Goal: Task Accomplishment & Management: Use online tool/utility

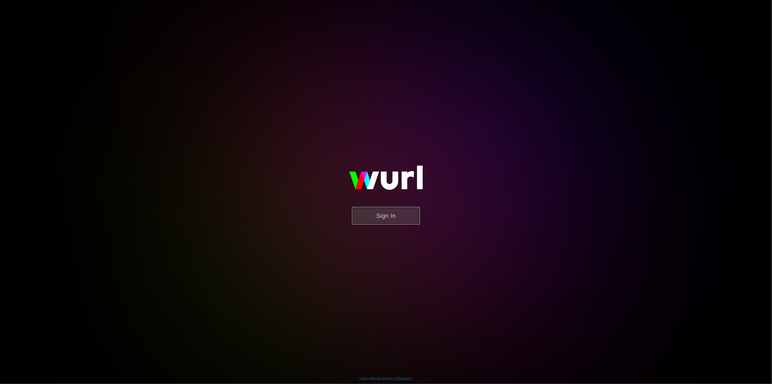
click at [383, 216] on button "Sign In" at bounding box center [386, 216] width 68 height 18
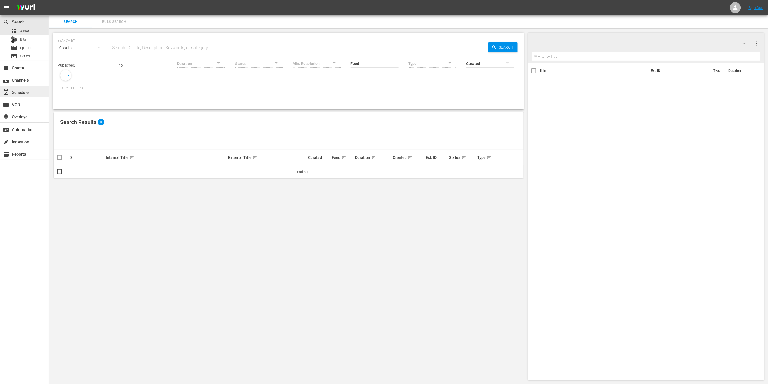
click at [23, 94] on div "event_available Schedule" at bounding box center [15, 91] width 30 height 5
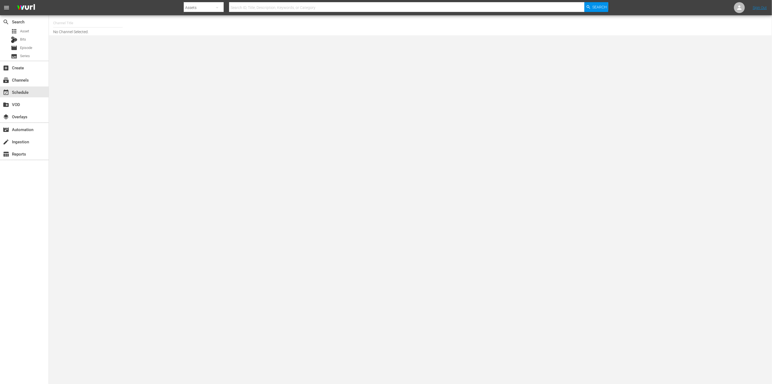
click at [73, 26] on input "text" at bounding box center [88, 23] width 70 height 13
click at [110, 119] on body "menu Search By Assets Search ID, Title, Description, Keywords, or Category Sear…" at bounding box center [386, 192] width 772 height 384
click at [68, 24] on input "wedotv" at bounding box center [88, 23] width 70 height 13
click at [76, 49] on div "wedotv true stories (1879 - video_solutions_ag_wedotvtruestories_1)" at bounding box center [128, 51] width 141 height 13
type input "wedotv true stories (1879 - video_solutions_ag_wedotvtruestories_1)"
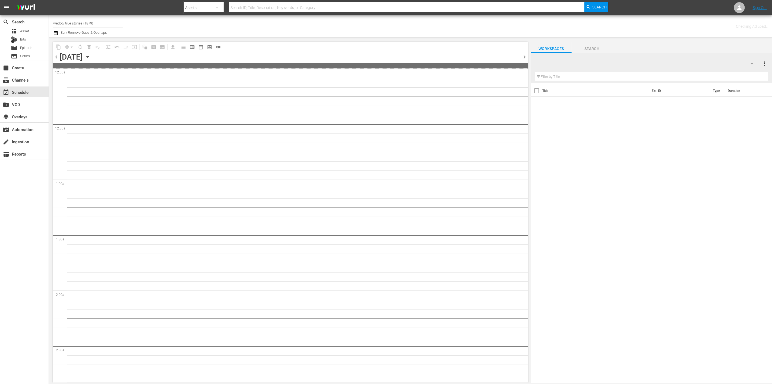
click at [523, 54] on span "chevron_right" at bounding box center [524, 57] width 7 height 7
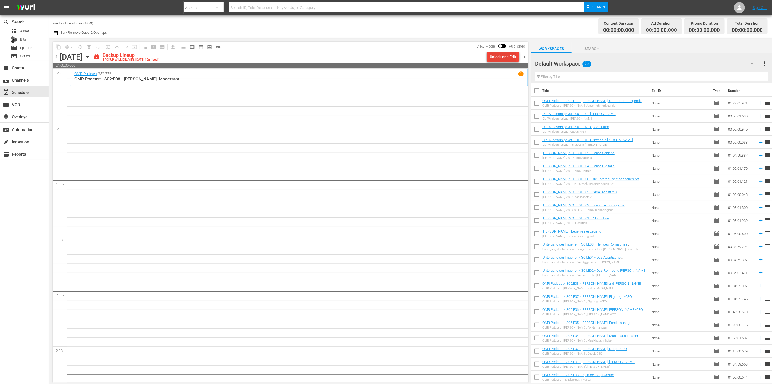
click at [499, 56] on div "Unlock and Edit" at bounding box center [503, 57] width 27 height 10
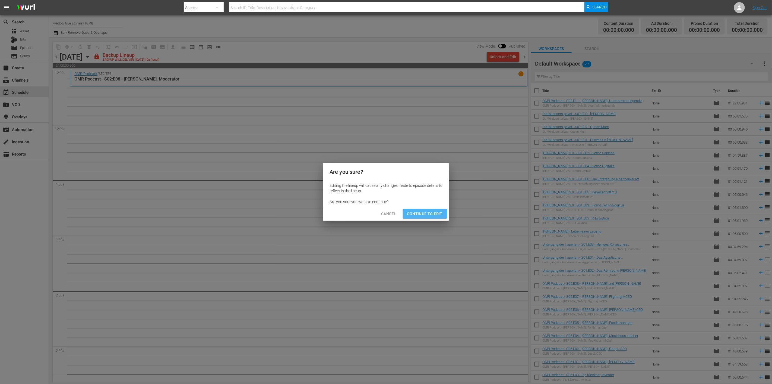
click at [424, 214] on span "Continue to Edit" at bounding box center [424, 213] width 35 height 7
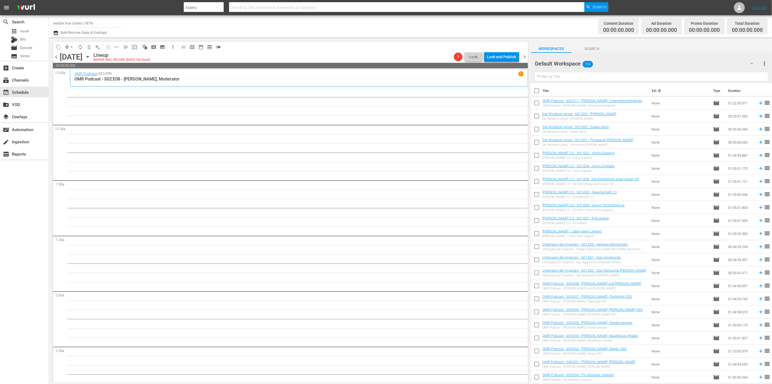
click at [524, 56] on span "chevron_right" at bounding box center [524, 57] width 7 height 7
click at [495, 55] on div "Unlock and Edit" at bounding box center [503, 57] width 27 height 10
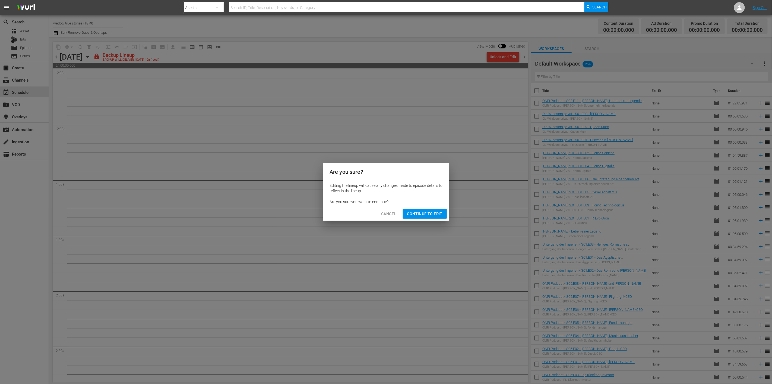
click at [419, 213] on span "Continue to Edit" at bounding box center [424, 213] width 35 height 7
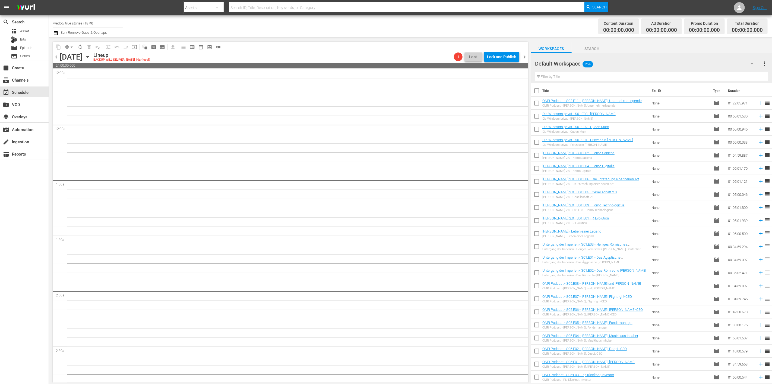
click at [523, 55] on span "chevron_right" at bounding box center [524, 57] width 7 height 7
click at [495, 55] on div "Unlock and Edit" at bounding box center [503, 57] width 27 height 10
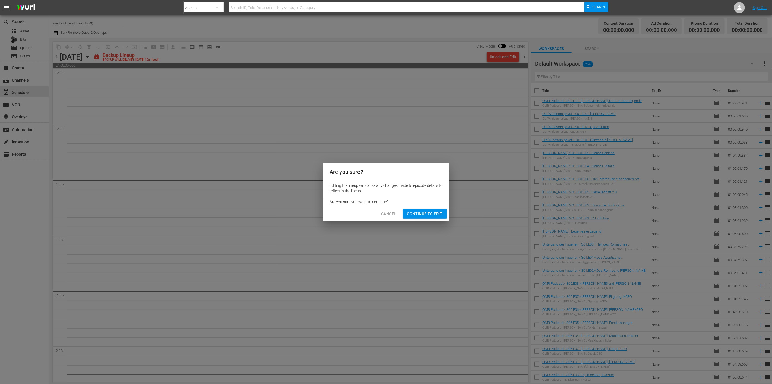
click at [416, 214] on span "Continue to Edit" at bounding box center [424, 213] width 35 height 7
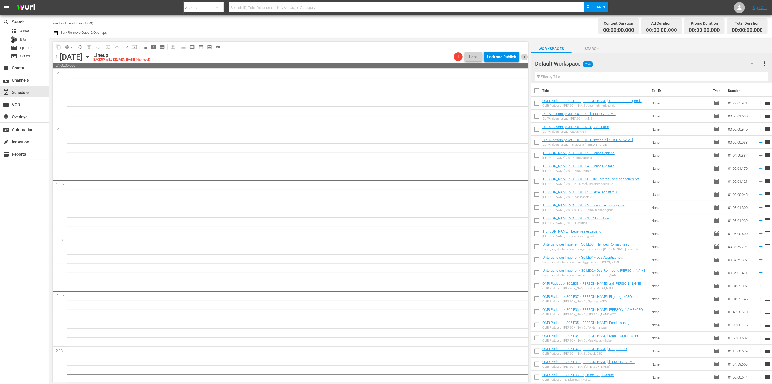
click at [523, 57] on span "chevron_right" at bounding box center [524, 57] width 7 height 7
click at [91, 58] on icon "button" at bounding box center [88, 57] width 6 height 6
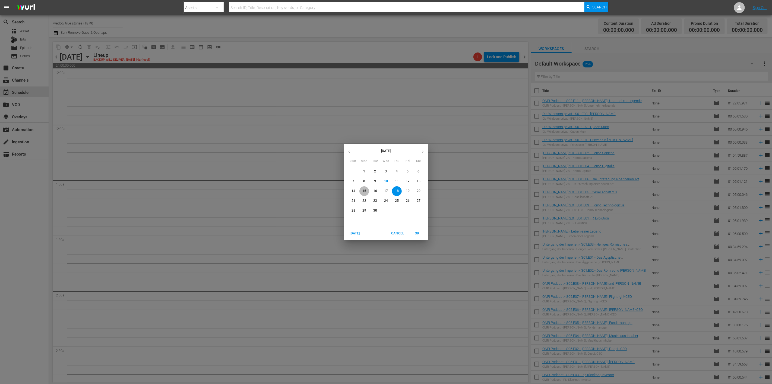
click at [367, 191] on span "15" at bounding box center [365, 190] width 10 height 5
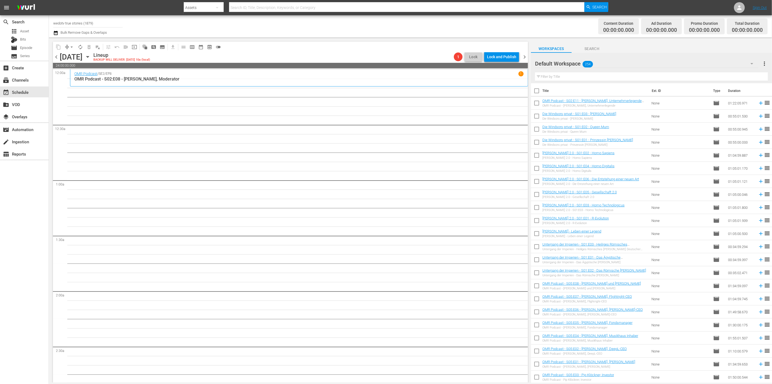
click at [91, 58] on icon "button" at bounding box center [88, 57] width 6 height 6
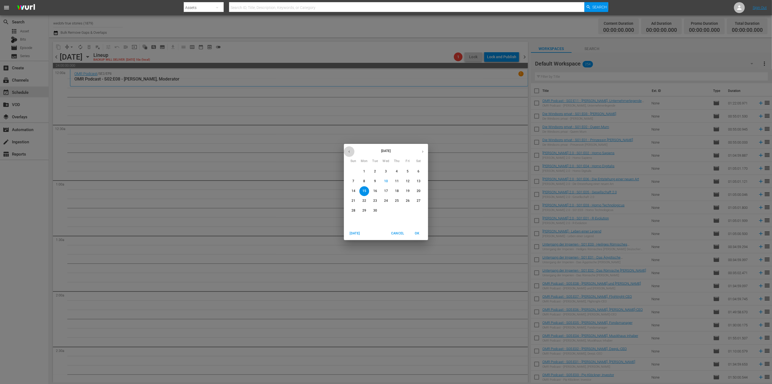
click at [350, 151] on icon "button" at bounding box center [349, 151] width 4 height 4
click at [364, 192] on p "14" at bounding box center [365, 190] width 4 height 5
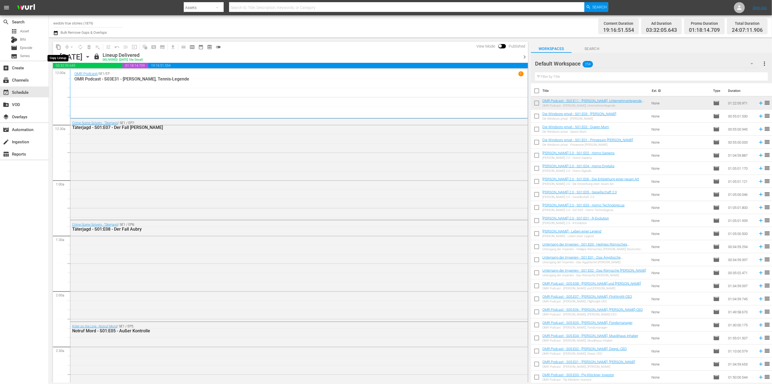
click at [56, 45] on span "content_copy" at bounding box center [58, 46] width 5 height 5
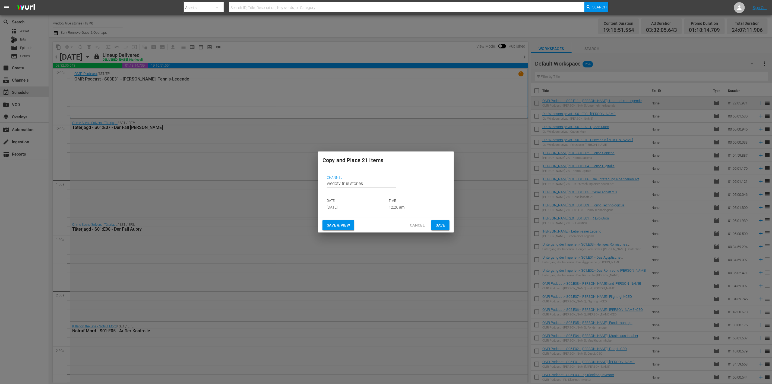
click at [367, 209] on input "[DATE]" at bounding box center [355, 207] width 56 height 8
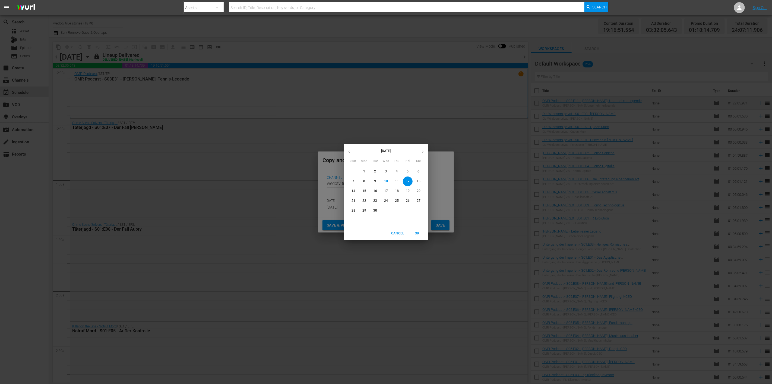
click at [365, 192] on p "15" at bounding box center [365, 190] width 4 height 5
type input "[DATE]"
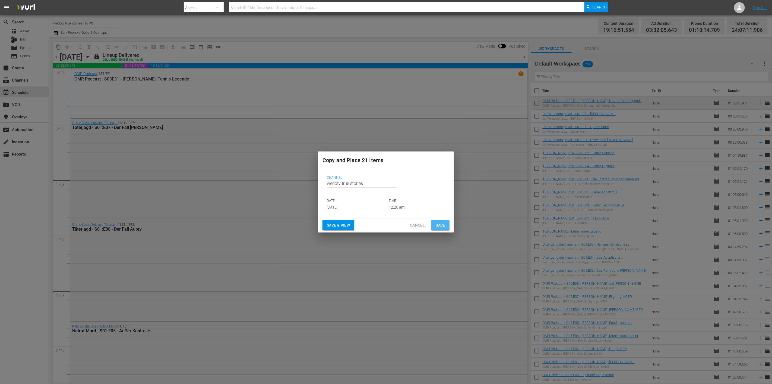
click at [437, 223] on span "Save" at bounding box center [441, 225] width 10 height 7
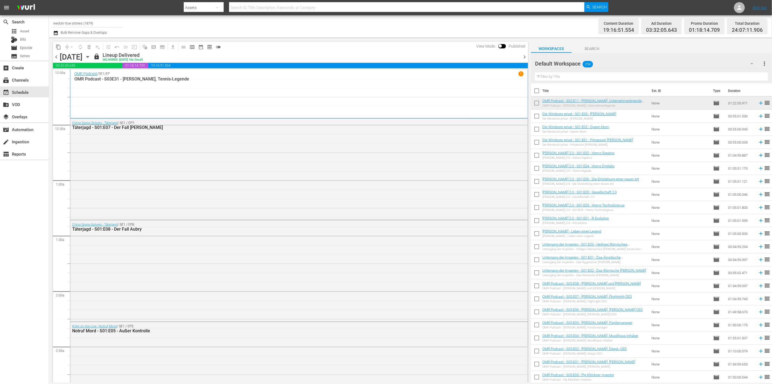
click at [522, 54] on span "chevron_right" at bounding box center [524, 57] width 7 height 7
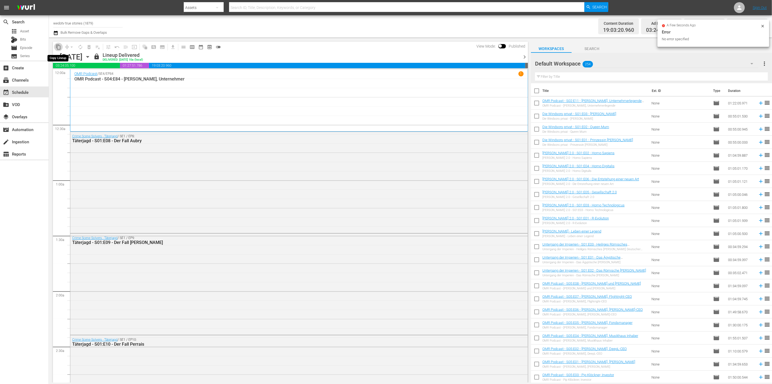
click at [59, 47] on span "content_copy" at bounding box center [58, 46] width 5 height 5
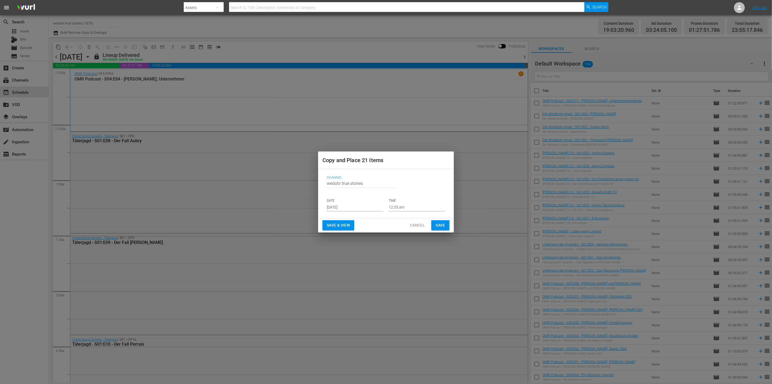
click at [359, 206] on input "[DATE]" at bounding box center [355, 207] width 56 height 8
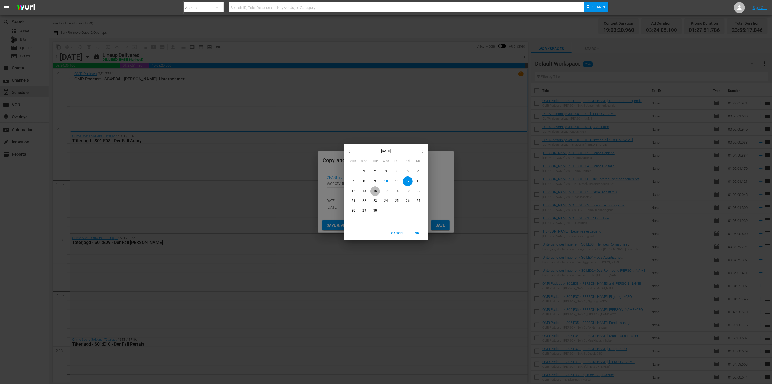
click at [376, 190] on p "16" at bounding box center [375, 190] width 4 height 5
type input "[DATE]"
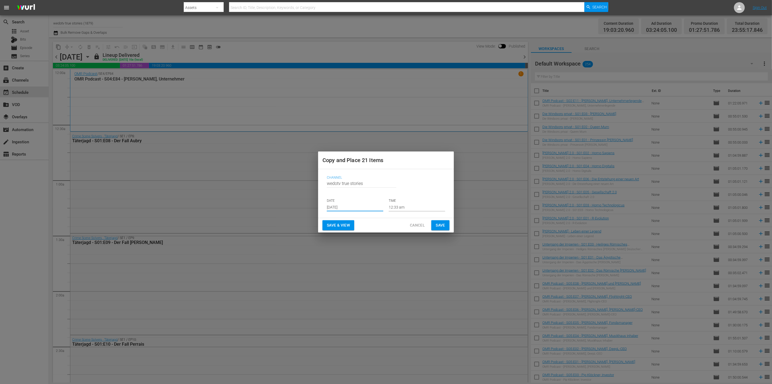
click at [444, 224] on span "Save" at bounding box center [441, 225] width 10 height 7
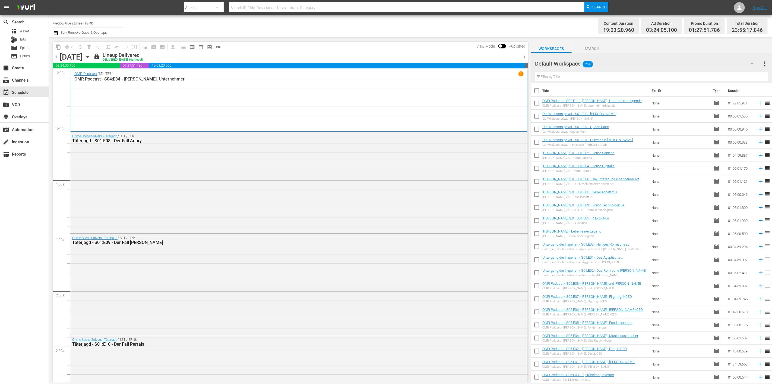
click at [524, 56] on span "chevron_right" at bounding box center [524, 57] width 7 height 7
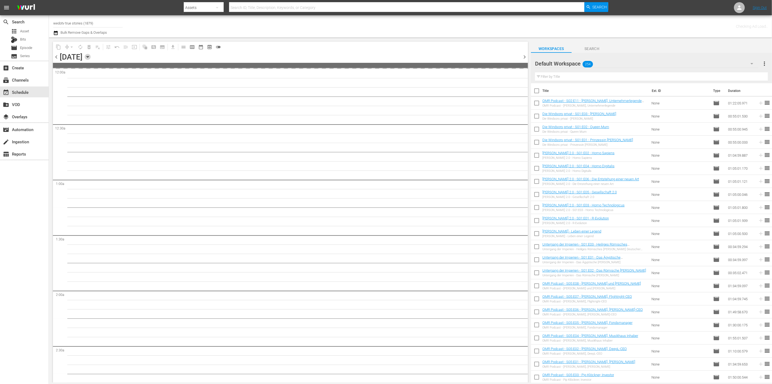
click at [91, 56] on icon "button" at bounding box center [88, 57] width 6 height 6
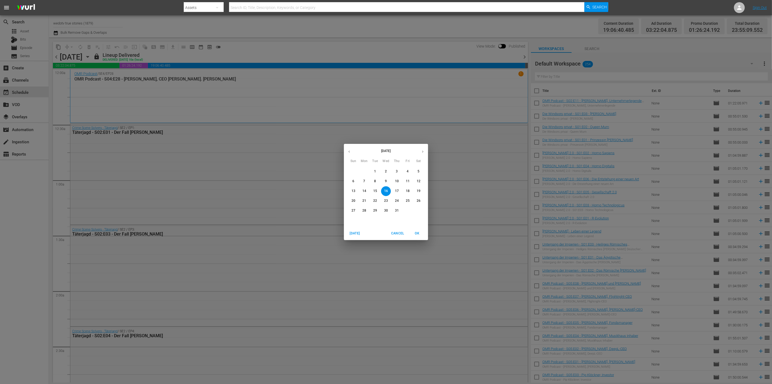
click at [424, 153] on icon "button" at bounding box center [423, 151] width 4 height 4
click at [382, 191] on span "17" at bounding box center [386, 190] width 10 height 5
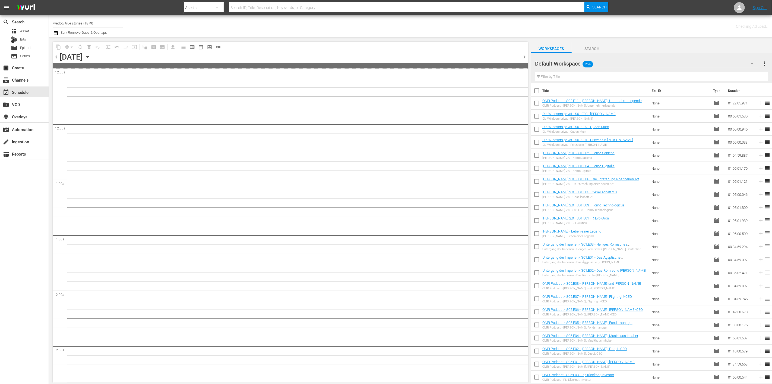
click at [91, 56] on icon "button" at bounding box center [88, 57] width 6 height 6
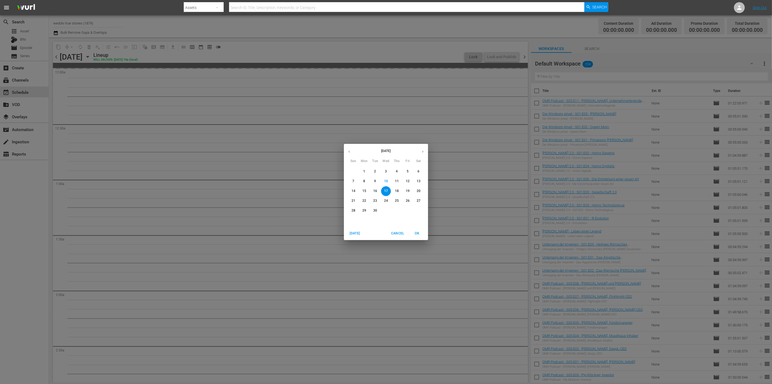
click at [348, 152] on icon "button" at bounding box center [349, 151] width 4 height 4
click at [382, 192] on span "16" at bounding box center [386, 190] width 10 height 5
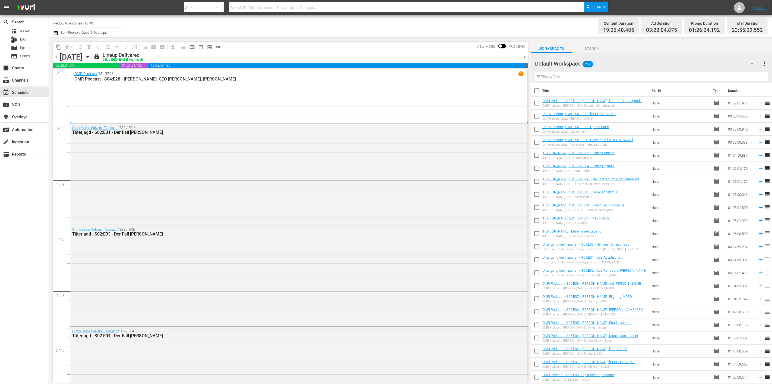
click at [271, 45] on div "content_copy compress arrow_drop_down autorenew_outlined delete_forever_outline…" at bounding box center [290, 47] width 475 height 11
click at [58, 47] on span "content_copy" at bounding box center [58, 46] width 5 height 5
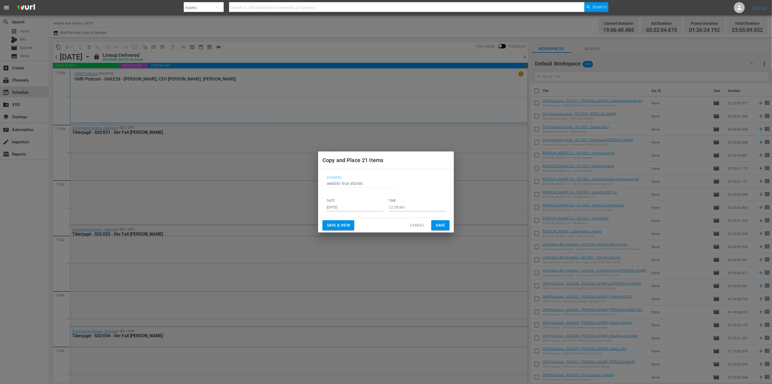
click at [371, 205] on input "[DATE]" at bounding box center [355, 207] width 56 height 8
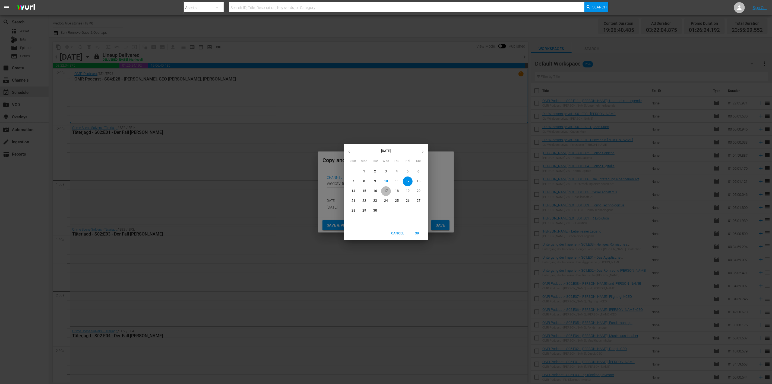
click at [384, 191] on span "17" at bounding box center [386, 190] width 10 height 5
type input "[DATE]"
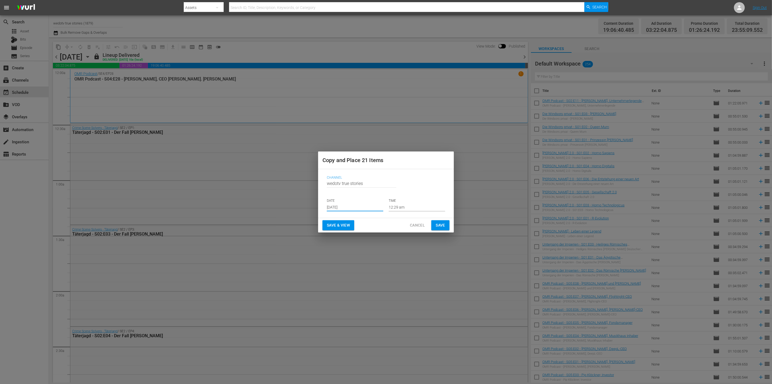
click at [436, 222] on span "Save" at bounding box center [441, 225] width 10 height 7
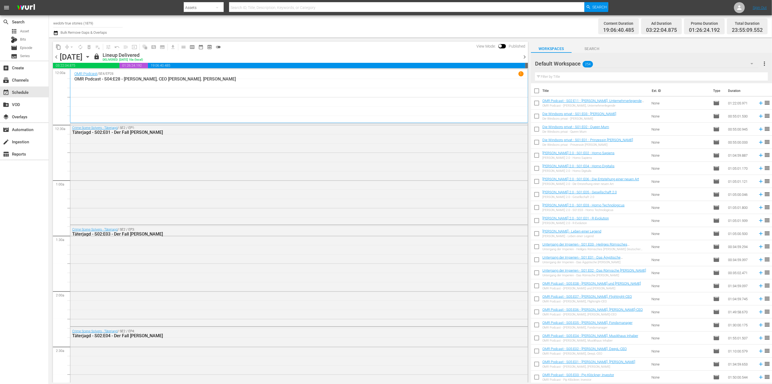
click at [523, 58] on span "chevron_right" at bounding box center [524, 57] width 7 height 7
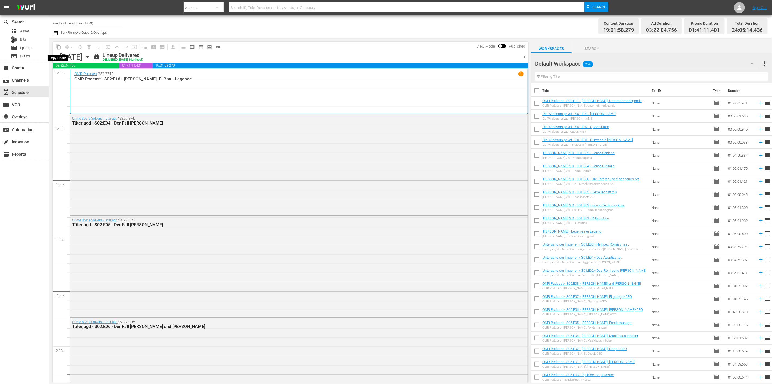
click at [58, 48] on span "content_copy" at bounding box center [58, 46] width 5 height 5
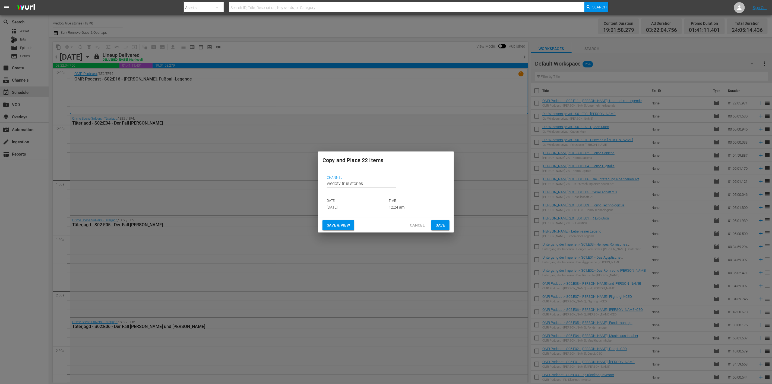
click at [367, 206] on input "[DATE]" at bounding box center [355, 207] width 56 height 8
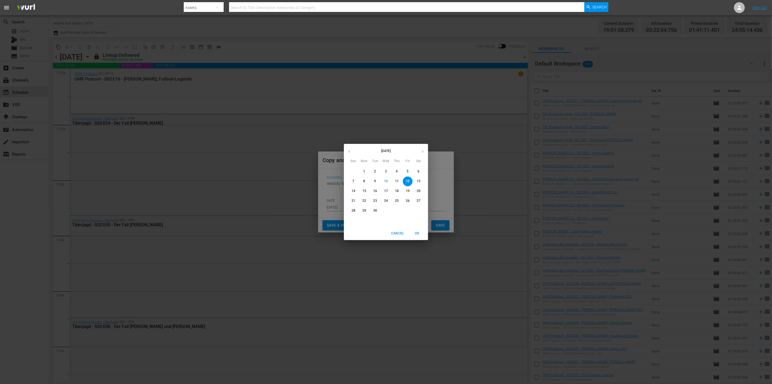
click at [396, 189] on p "18" at bounding box center [397, 190] width 4 height 5
type input "[DATE]"
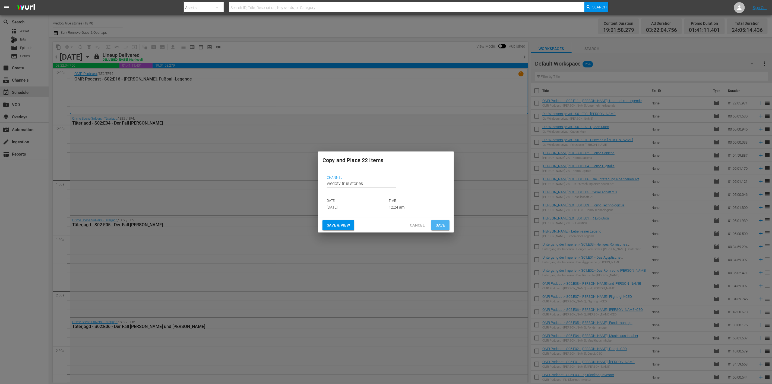
click at [438, 222] on span "Save" at bounding box center [441, 225] width 10 height 7
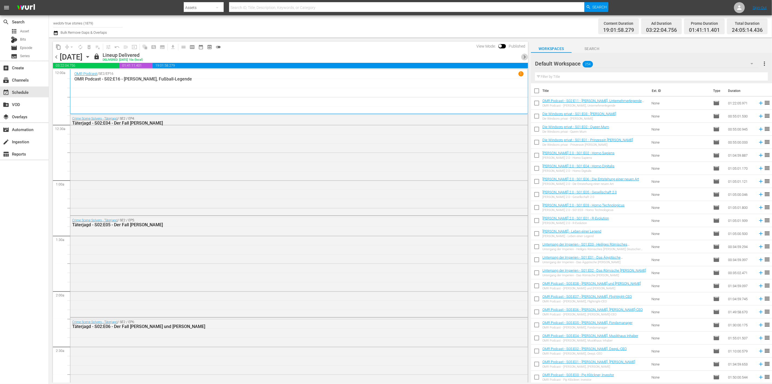
click at [526, 57] on span "chevron_right" at bounding box center [524, 57] width 7 height 7
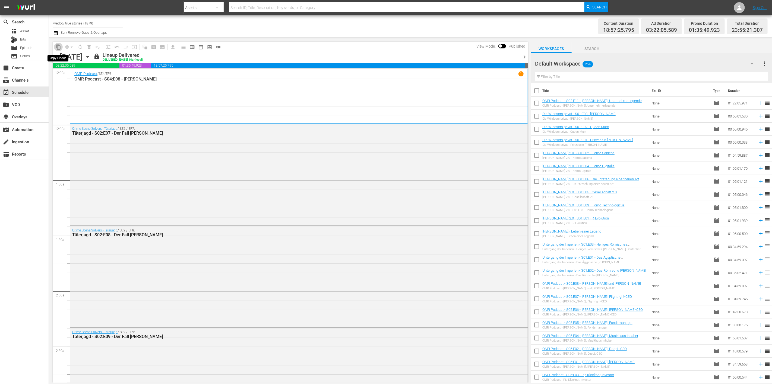
click at [58, 46] on span "content_copy" at bounding box center [58, 46] width 5 height 5
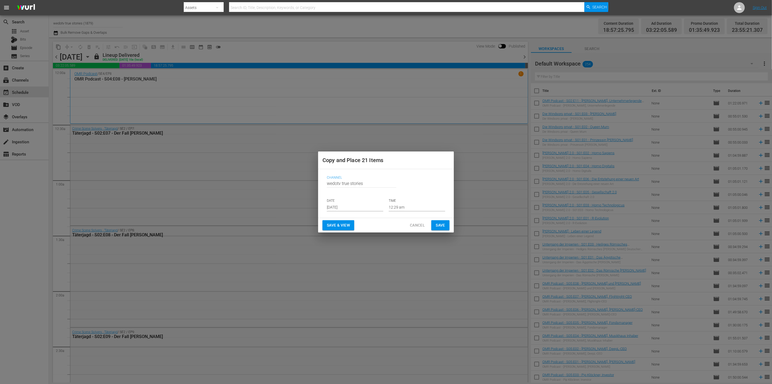
click at [367, 207] on input "[DATE]" at bounding box center [355, 207] width 56 height 8
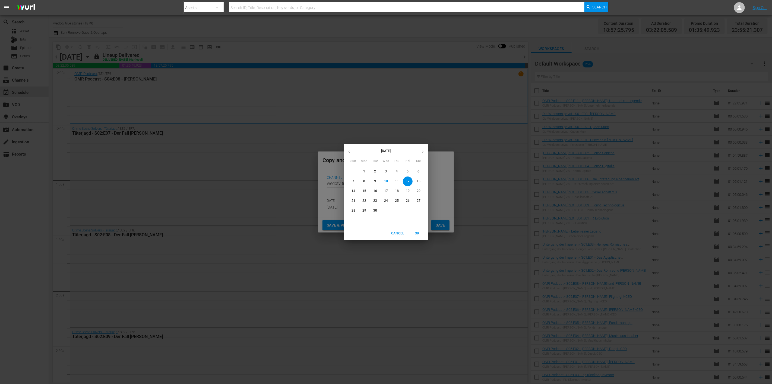
click at [422, 153] on icon "button" at bounding box center [423, 151] width 4 height 4
click at [346, 150] on button "button" at bounding box center [349, 151] width 11 height 11
click at [405, 191] on span "19" at bounding box center [408, 190] width 10 height 5
type input "[DATE]"
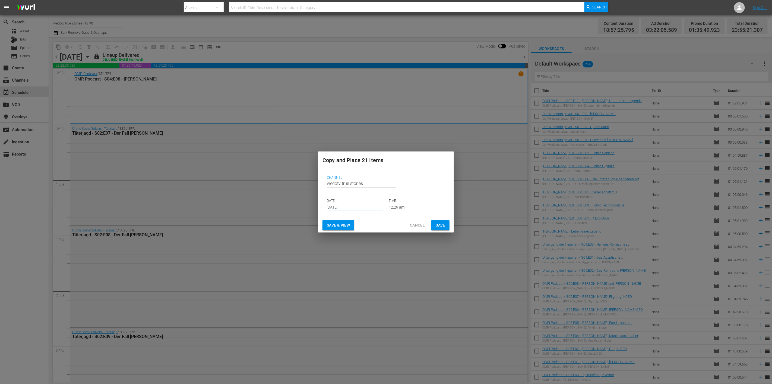
click at [439, 226] on span "Save" at bounding box center [441, 225] width 10 height 7
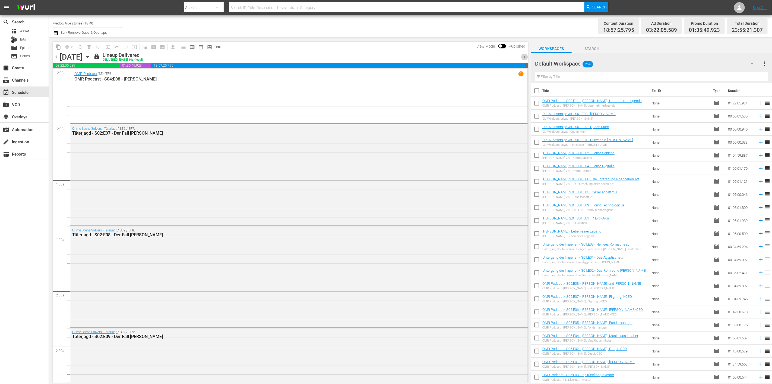
click at [523, 56] on span "chevron_right" at bounding box center [524, 57] width 7 height 7
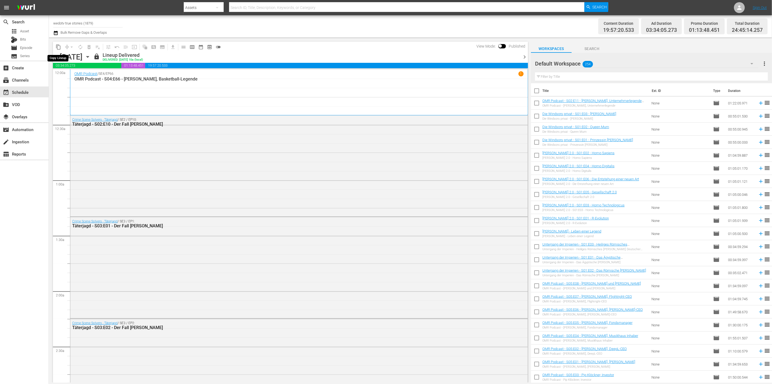
click at [56, 46] on span "content_copy" at bounding box center [58, 46] width 5 height 5
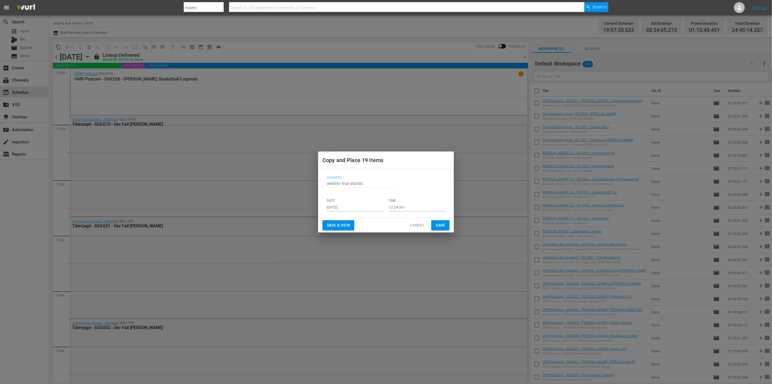
click at [375, 207] on input "[DATE]" at bounding box center [355, 207] width 56 height 8
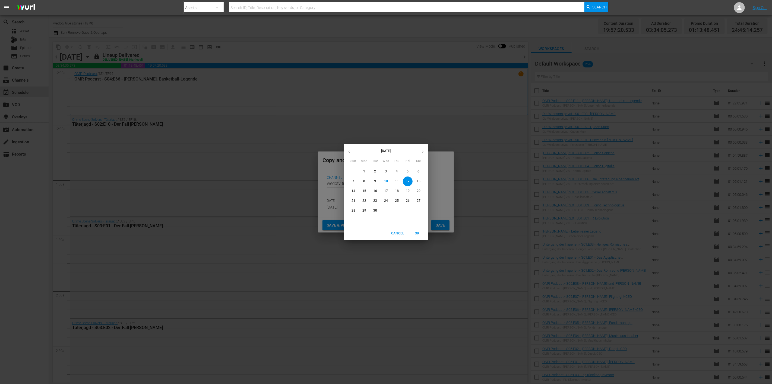
click at [420, 190] on p "20" at bounding box center [419, 190] width 4 height 5
type input "[DATE]"
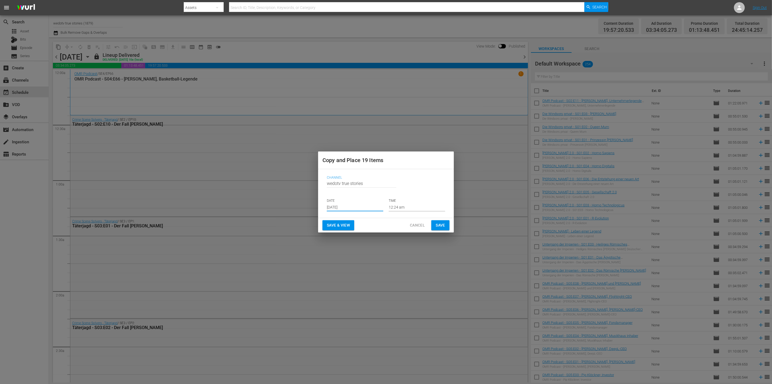
click at [437, 224] on span "Save" at bounding box center [441, 225] width 10 height 7
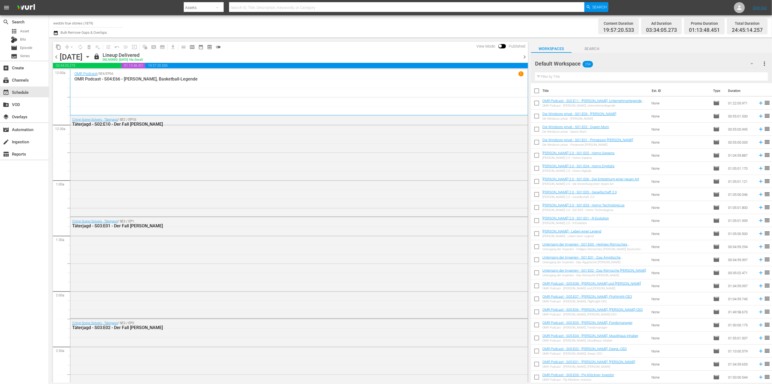
click at [524, 54] on span "chevron_right" at bounding box center [524, 57] width 7 height 7
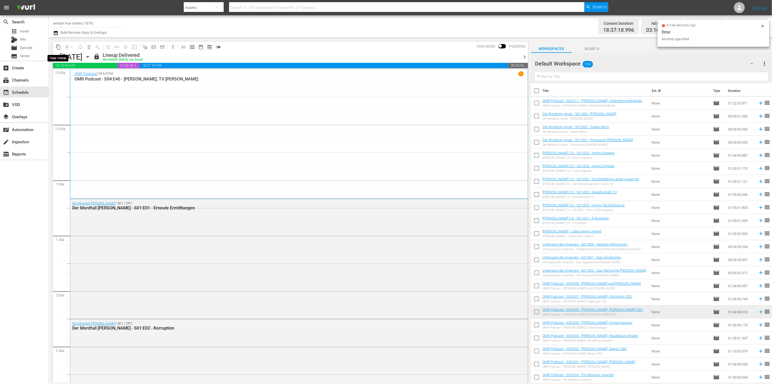
click at [58, 47] on span "content_copy" at bounding box center [58, 46] width 5 height 5
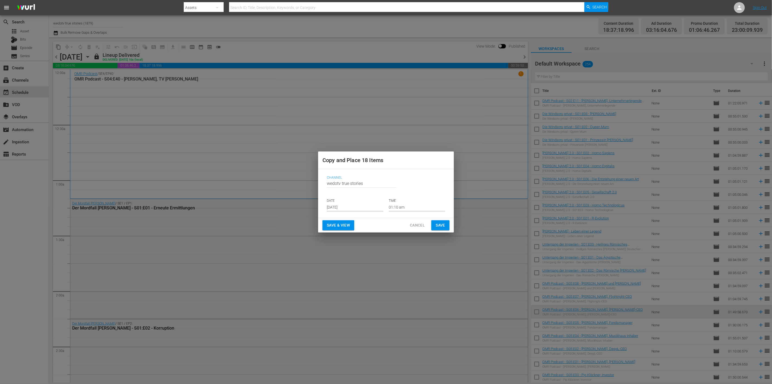
click at [365, 208] on input "[DATE]" at bounding box center [355, 207] width 56 height 8
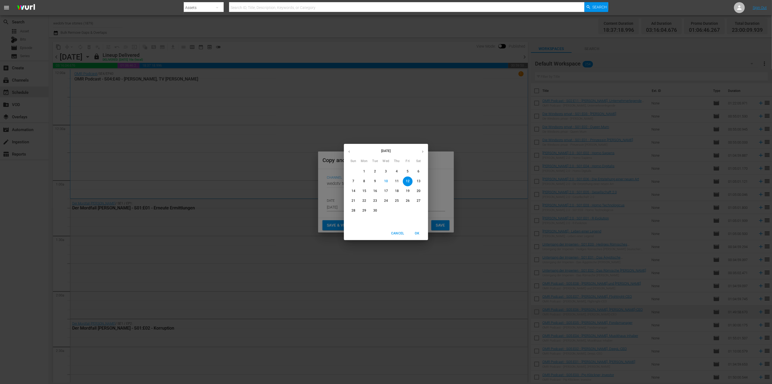
click at [353, 201] on p "21" at bounding box center [354, 200] width 4 height 5
type input "[DATE]"
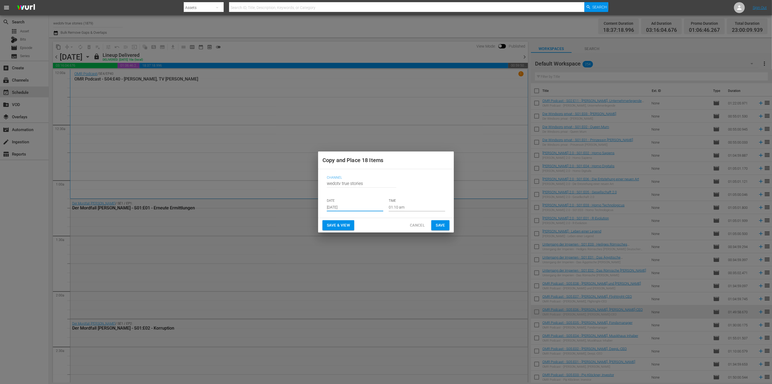
click at [447, 225] on button "Save" at bounding box center [441, 225] width 18 height 10
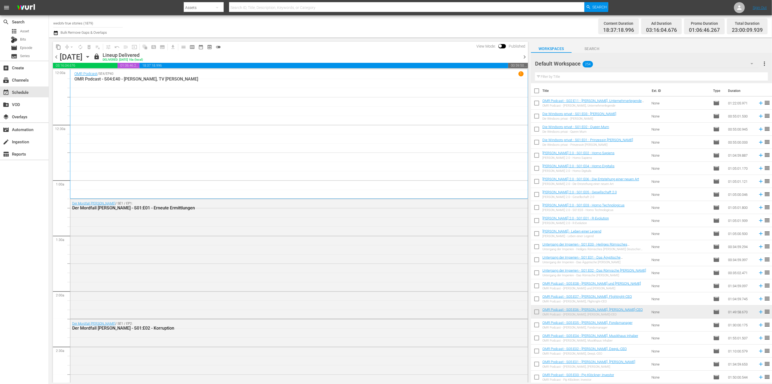
click at [525, 56] on span "chevron_right" at bounding box center [524, 57] width 7 height 7
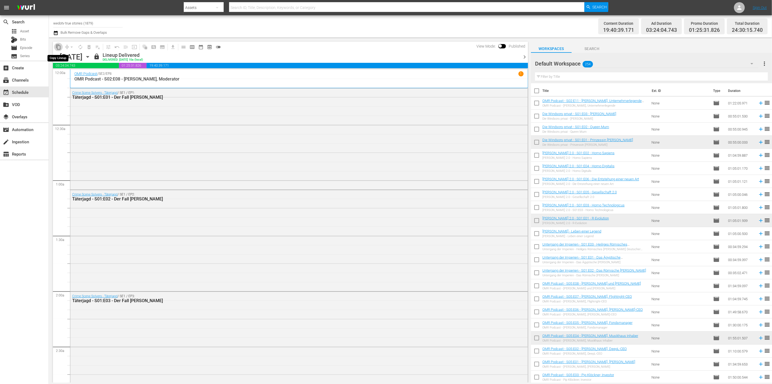
click at [58, 50] on button "content_copy" at bounding box center [58, 47] width 9 height 9
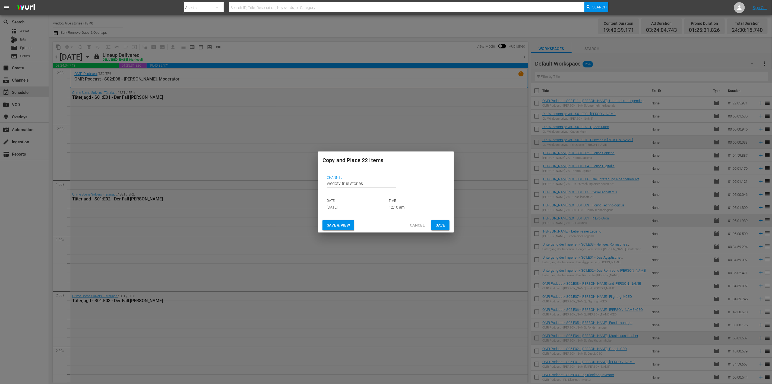
click at [358, 206] on input "[DATE]" at bounding box center [355, 207] width 56 height 8
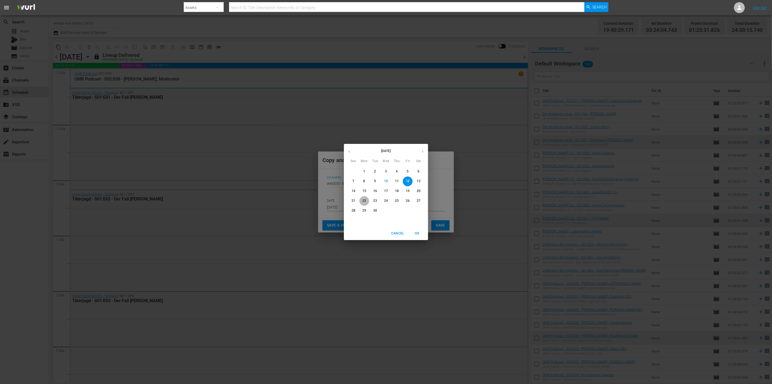
click at [367, 200] on span "22" at bounding box center [365, 200] width 10 height 5
type input "[DATE]"
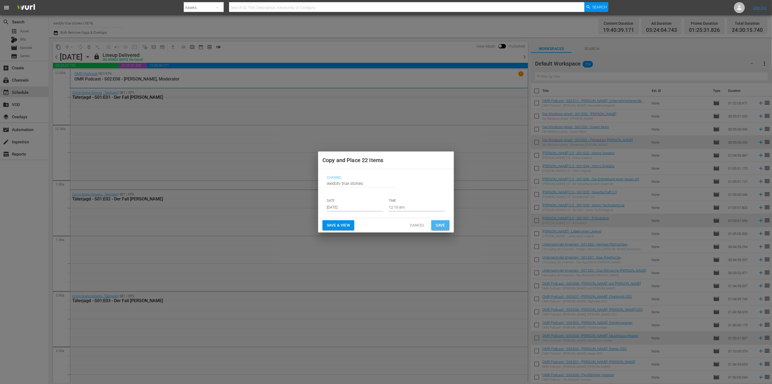
click at [438, 223] on span "Save" at bounding box center [441, 225] width 10 height 7
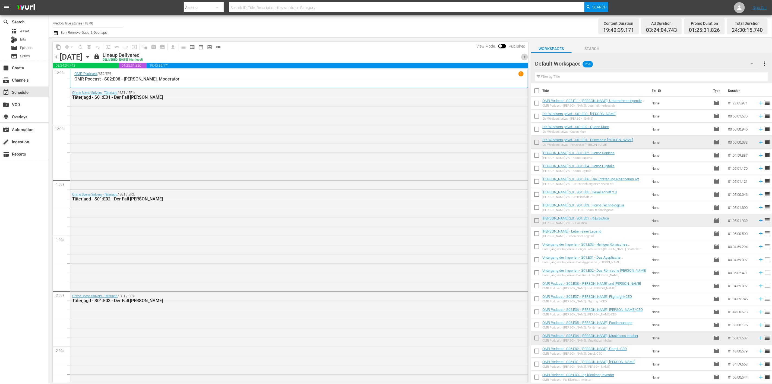
click at [523, 55] on span "chevron_right" at bounding box center [524, 57] width 7 height 7
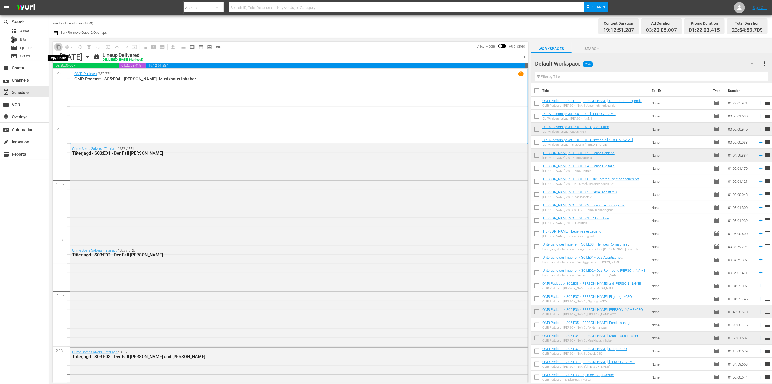
click at [58, 48] on span "content_copy" at bounding box center [58, 46] width 5 height 5
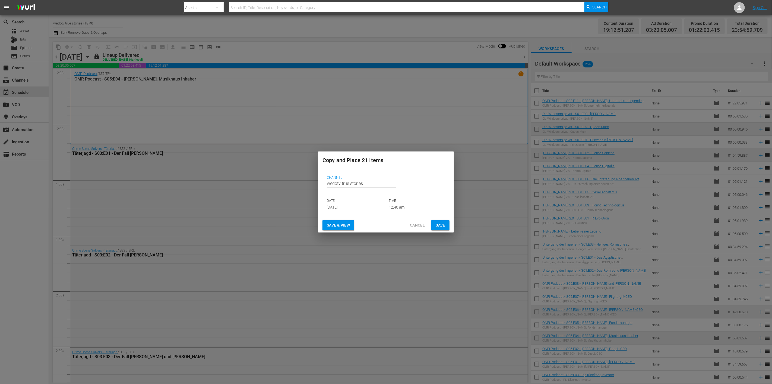
click at [365, 206] on input "[DATE]" at bounding box center [355, 207] width 56 height 8
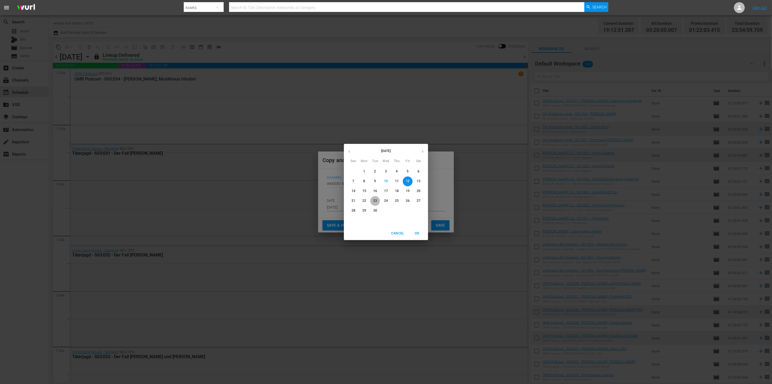
click at [374, 199] on p "23" at bounding box center [375, 200] width 4 height 5
type input "[DATE]"
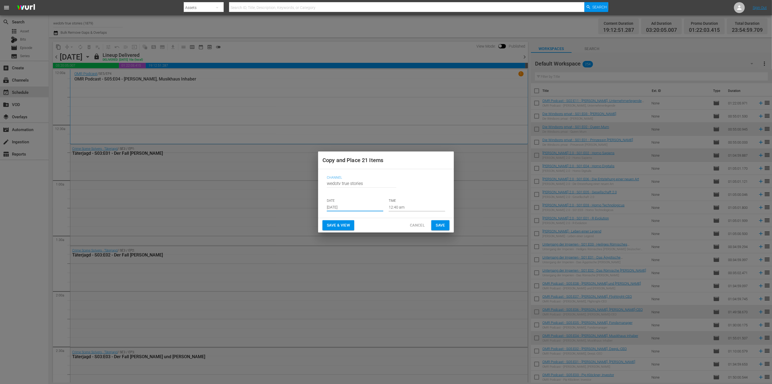
click at [442, 223] on span "Save" at bounding box center [441, 225] width 10 height 7
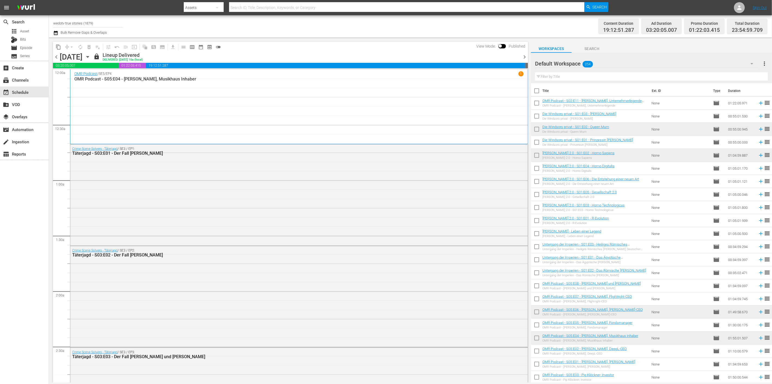
click at [524, 56] on span "chevron_right" at bounding box center [524, 57] width 7 height 7
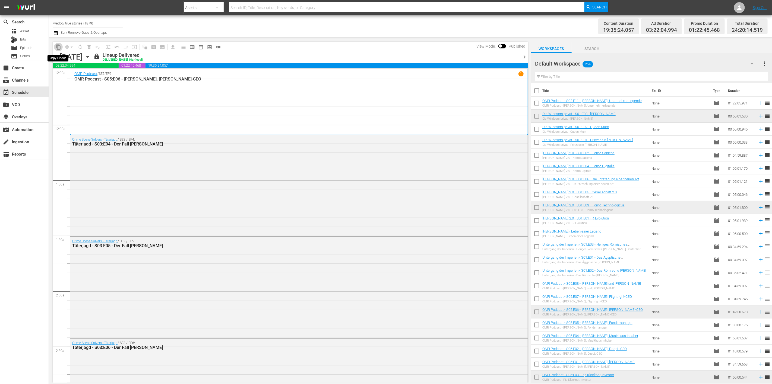
click at [59, 46] on span "content_copy" at bounding box center [58, 46] width 5 height 5
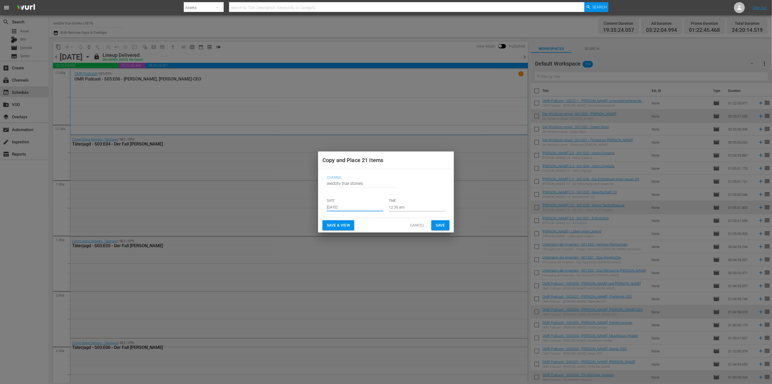
click at [367, 206] on input "[DATE]" at bounding box center [355, 207] width 56 height 8
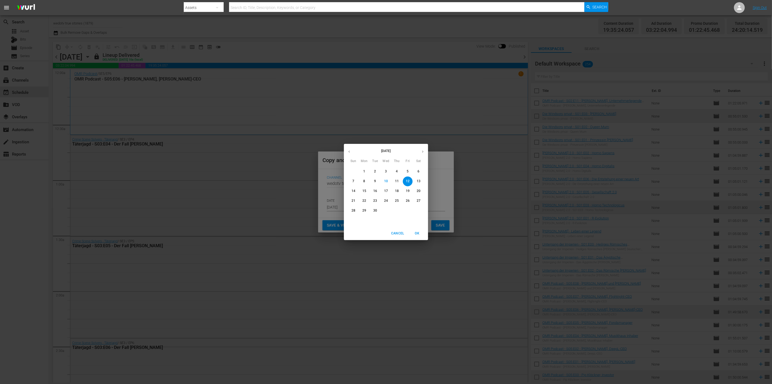
click at [385, 200] on p "24" at bounding box center [386, 200] width 4 height 5
type input "[DATE]"
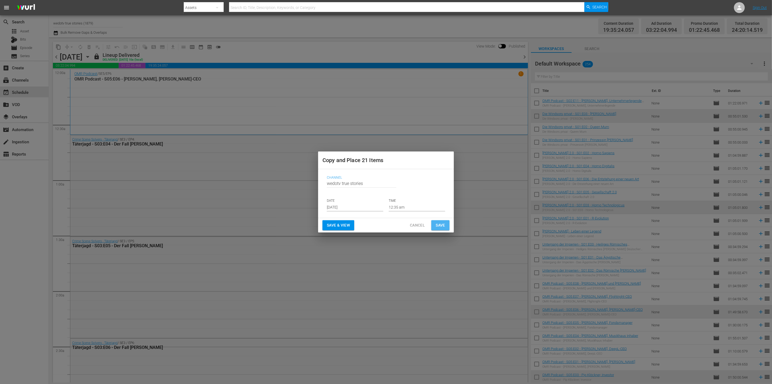
click at [436, 223] on span "Save" at bounding box center [441, 225] width 10 height 7
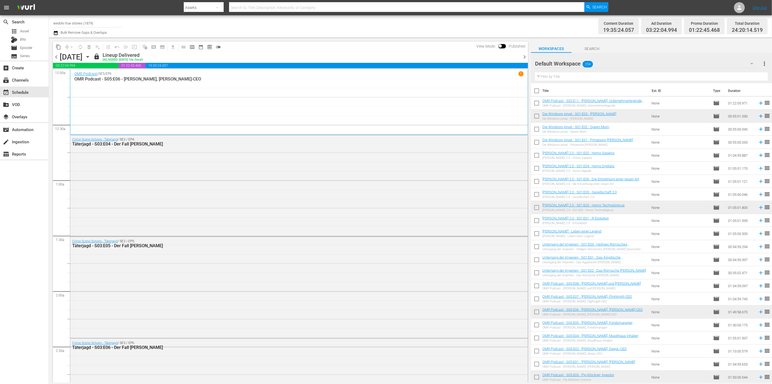
click at [523, 58] on span "chevron_right" at bounding box center [524, 57] width 7 height 7
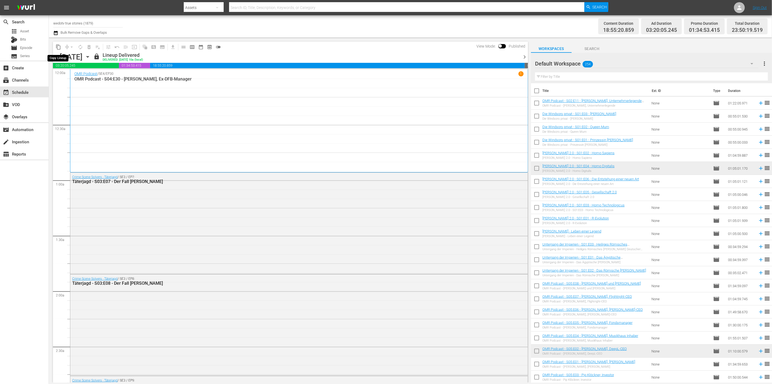
click at [58, 45] on span "content_copy" at bounding box center [58, 46] width 5 height 5
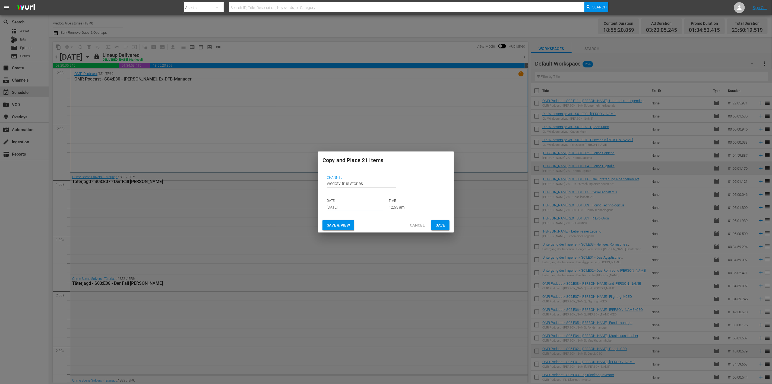
click at [367, 206] on input "[DATE]" at bounding box center [355, 207] width 56 height 8
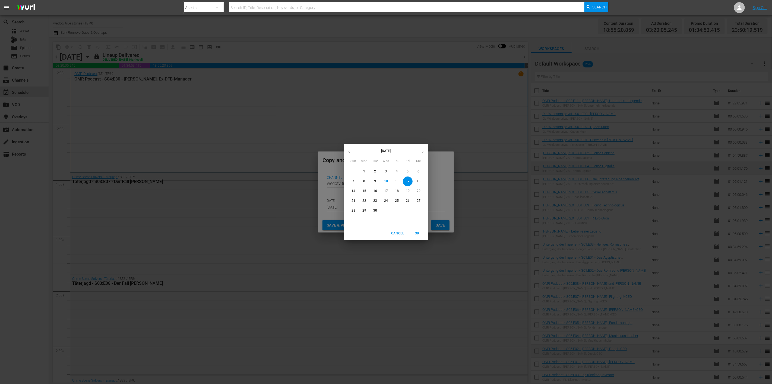
click at [397, 200] on p "25" at bounding box center [397, 200] width 4 height 5
type input "[DATE]"
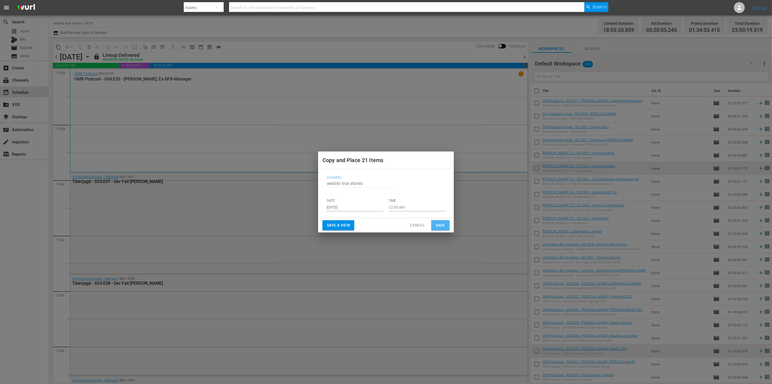
click at [442, 224] on span "Save" at bounding box center [441, 225] width 10 height 7
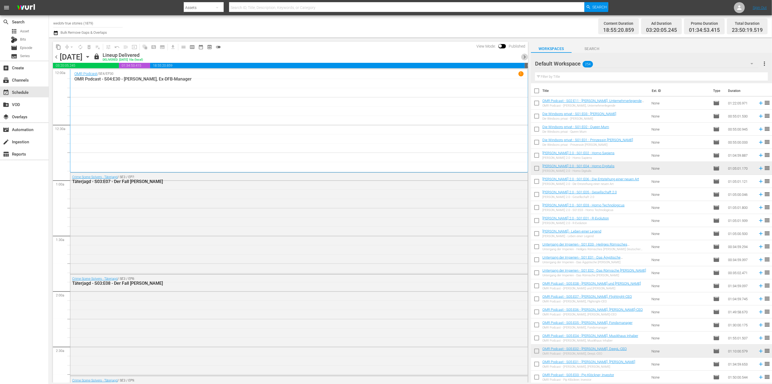
click at [523, 58] on span "chevron_right" at bounding box center [524, 57] width 7 height 7
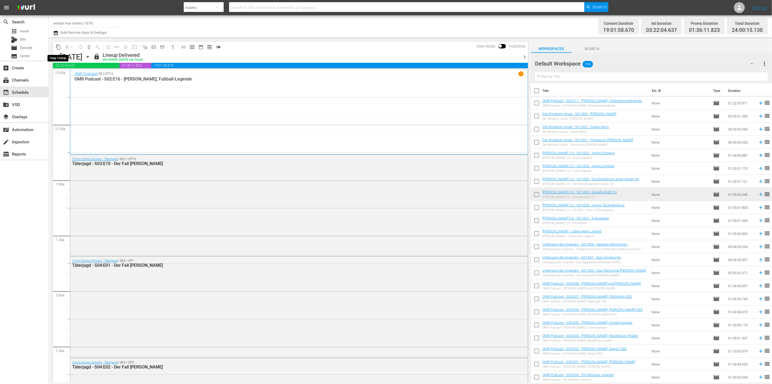
click at [57, 48] on span "content_copy" at bounding box center [58, 46] width 5 height 5
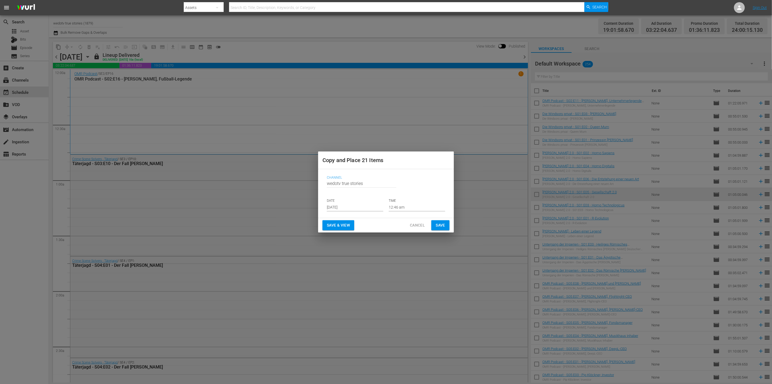
click at [350, 205] on input "[DATE]" at bounding box center [355, 207] width 56 height 8
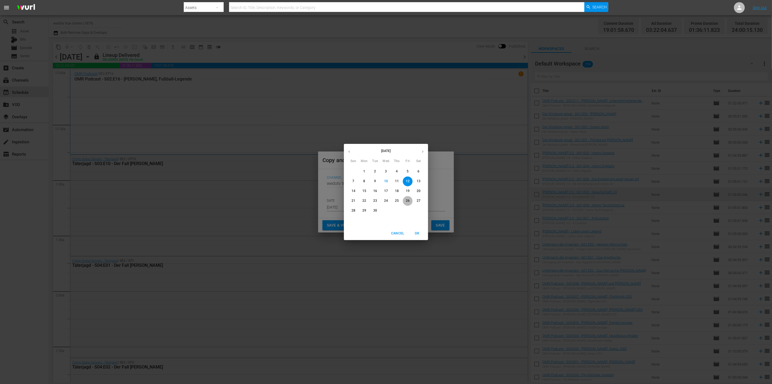
click at [407, 199] on p "26" at bounding box center [408, 200] width 4 height 5
type input "[DATE]"
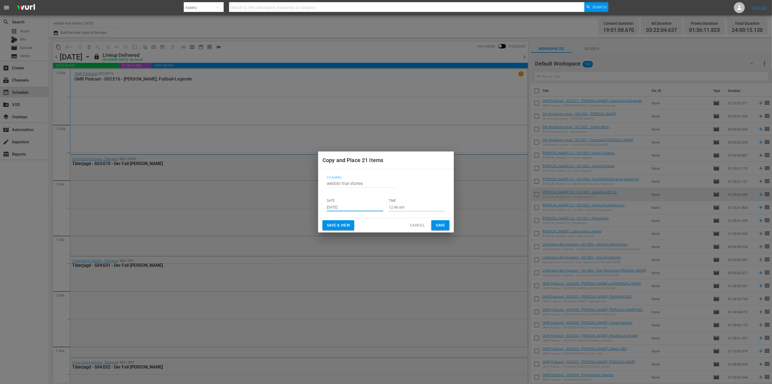
click at [442, 225] on span "Save" at bounding box center [441, 225] width 10 height 7
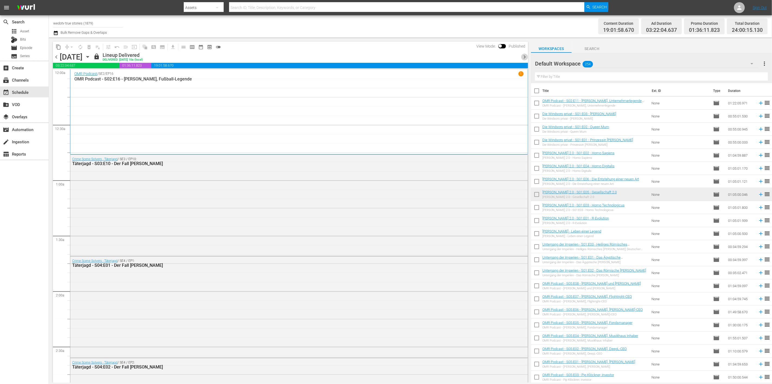
click at [523, 57] on span "chevron_right" at bounding box center [524, 57] width 7 height 7
click at [57, 44] on span "content_copy" at bounding box center [58, 46] width 5 height 5
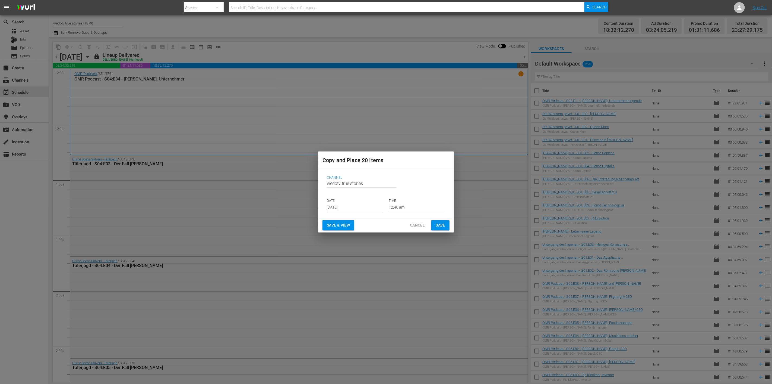
click at [368, 202] on p "DATE" at bounding box center [355, 200] width 56 height 5
click at [368, 205] on input "[DATE]" at bounding box center [355, 207] width 56 height 8
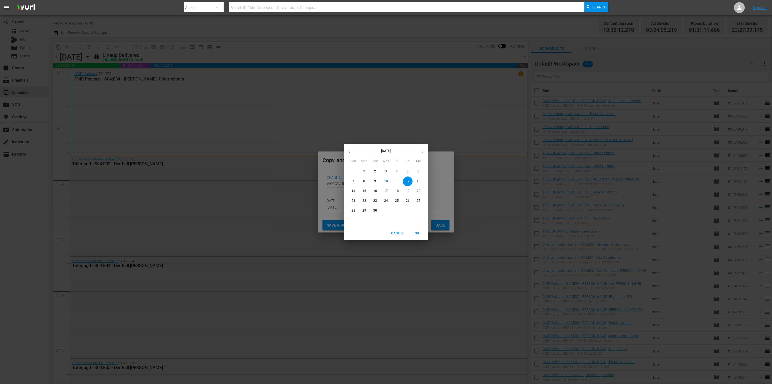
click at [421, 200] on span "27" at bounding box center [419, 200] width 10 height 5
type input "[DATE]"
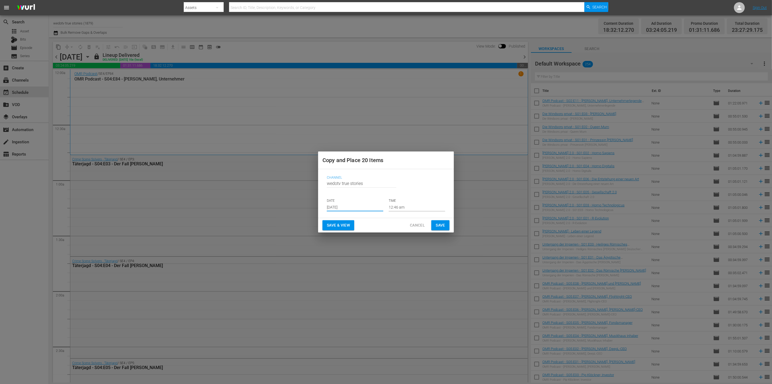
click at [434, 227] on button "Save" at bounding box center [441, 225] width 18 height 10
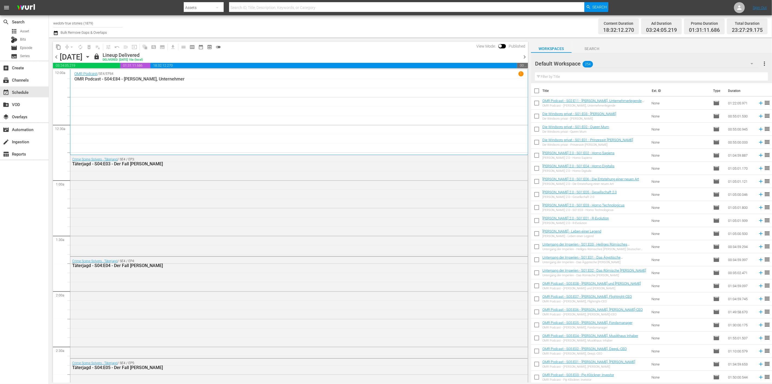
click at [525, 57] on span "chevron_right" at bounding box center [524, 57] width 7 height 7
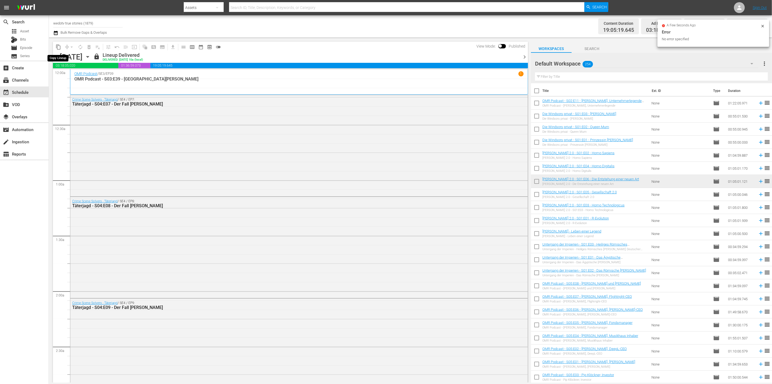
click at [57, 48] on span "content_copy" at bounding box center [58, 46] width 5 height 5
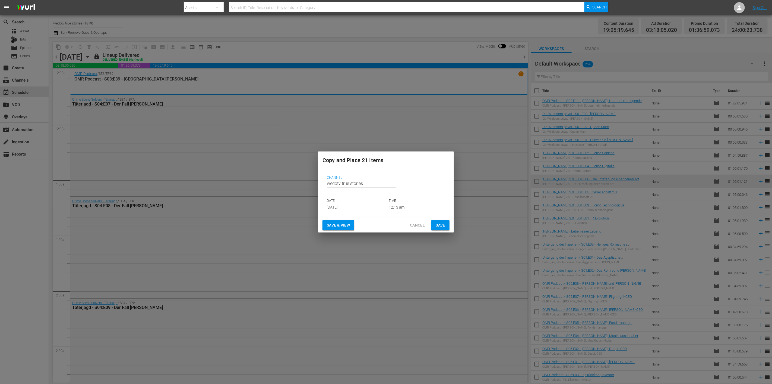
click at [368, 208] on input "[DATE]" at bounding box center [355, 207] width 56 height 8
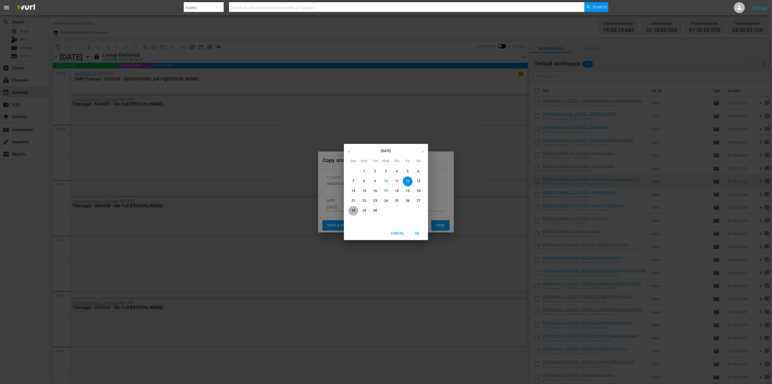
click at [353, 209] on p "28" at bounding box center [354, 210] width 4 height 5
type input "[DATE]"
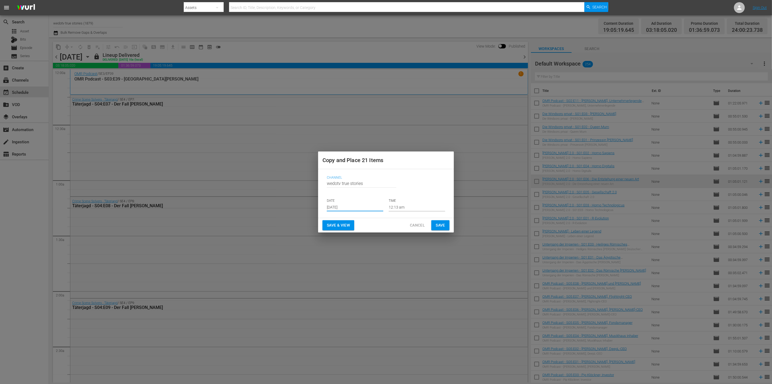
click at [438, 226] on span "Save" at bounding box center [441, 225] width 10 height 7
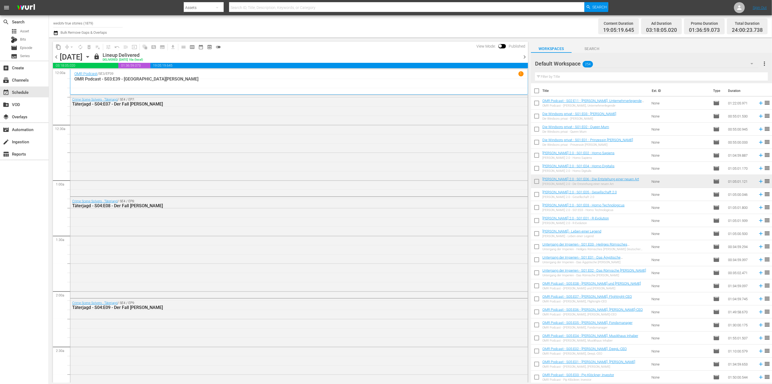
click at [91, 57] on icon "button" at bounding box center [88, 57] width 6 height 6
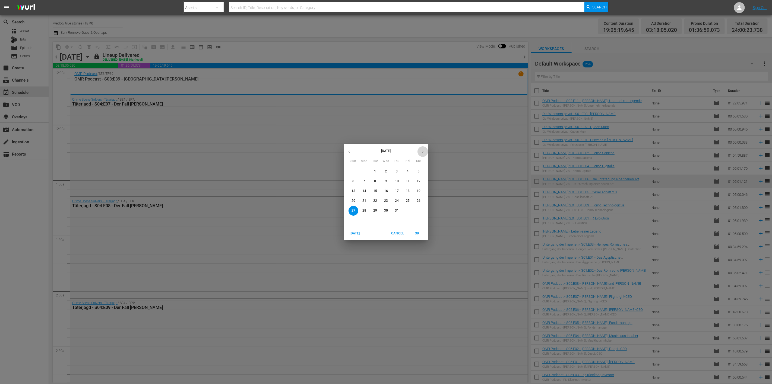
click at [424, 151] on icon "button" at bounding box center [422, 151] width 1 height 2
click at [365, 191] on p "15" at bounding box center [365, 190] width 4 height 5
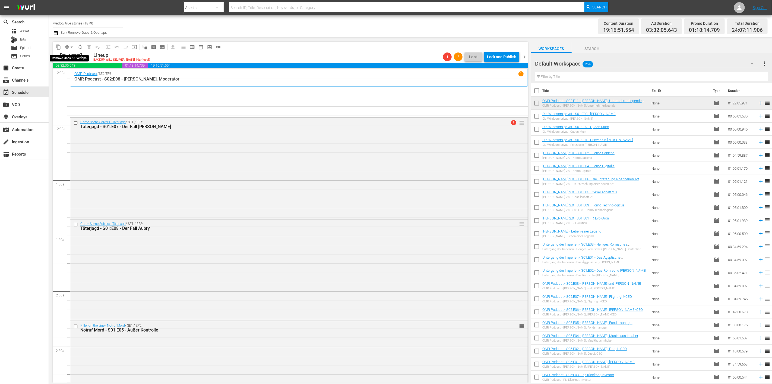
click at [71, 46] on span "arrow_drop_down" at bounding box center [71, 46] width 5 height 5
click at [73, 55] on li "Align to Midnight" at bounding box center [71, 57] width 57 height 9
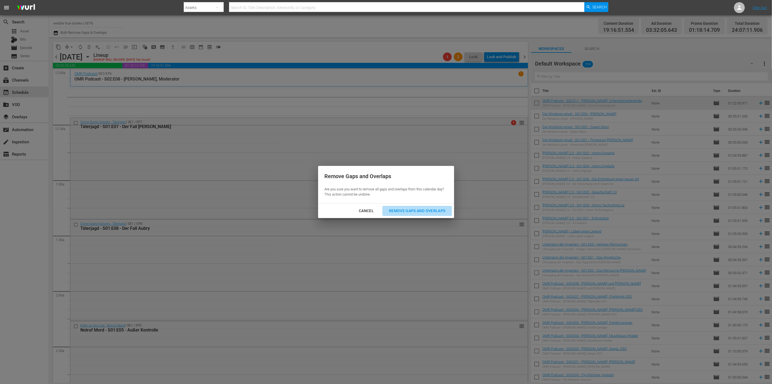
click at [425, 211] on div "Remove Gaps and Overlaps" at bounding box center [417, 210] width 65 height 7
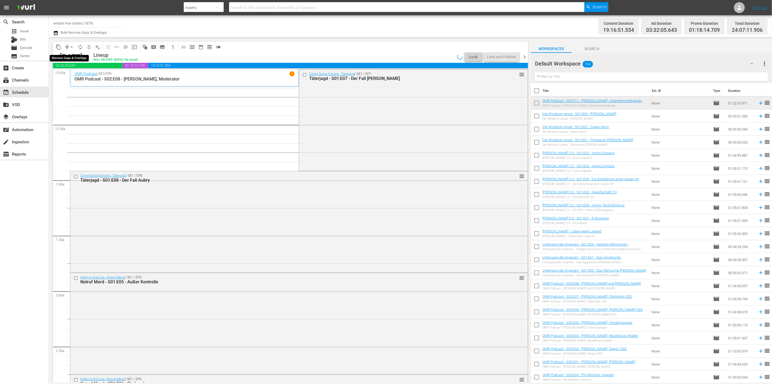
click at [69, 48] on span "arrow_drop_down" at bounding box center [71, 46] width 5 height 5
click at [75, 73] on li "Align to End of Previous Day" at bounding box center [71, 75] width 57 height 9
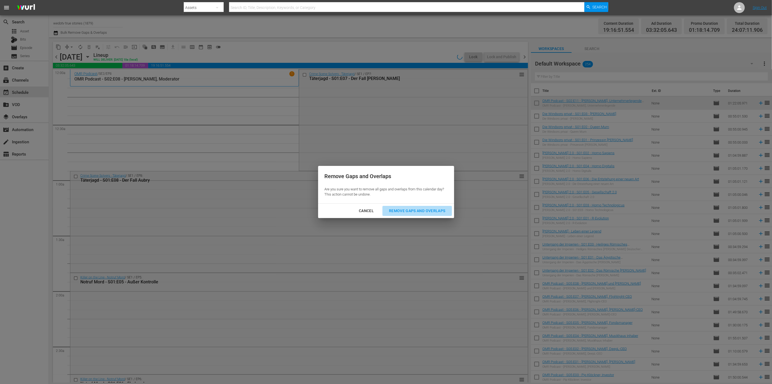
click at [430, 213] on div "Remove Gaps and Overlaps" at bounding box center [417, 210] width 65 height 7
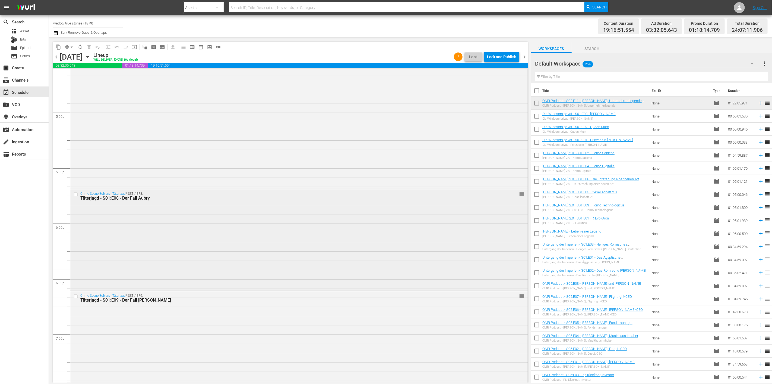
scroll to position [1871, 0]
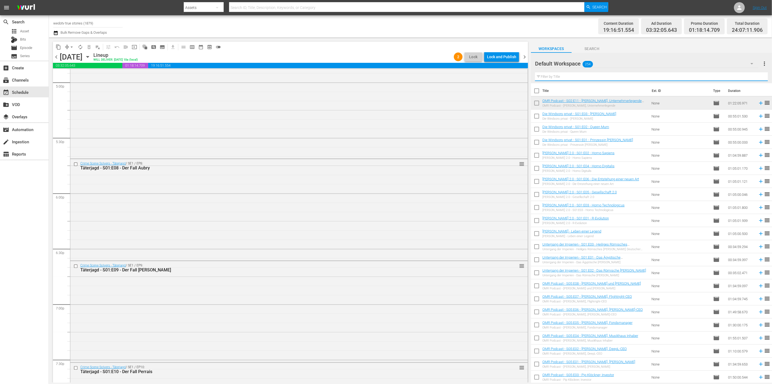
click at [582, 78] on input "text" at bounding box center [651, 76] width 233 height 9
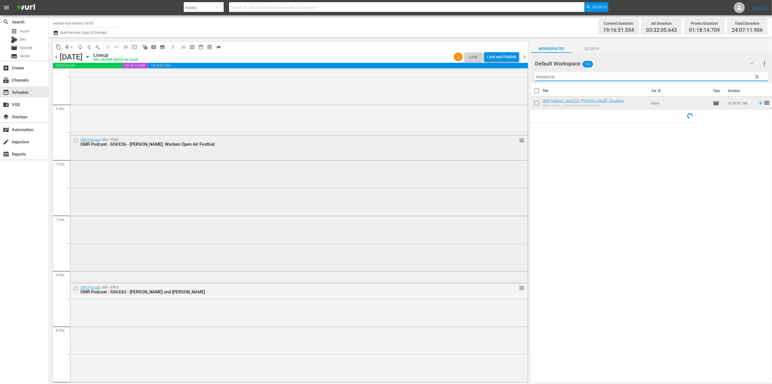
scroll to position [784, 0]
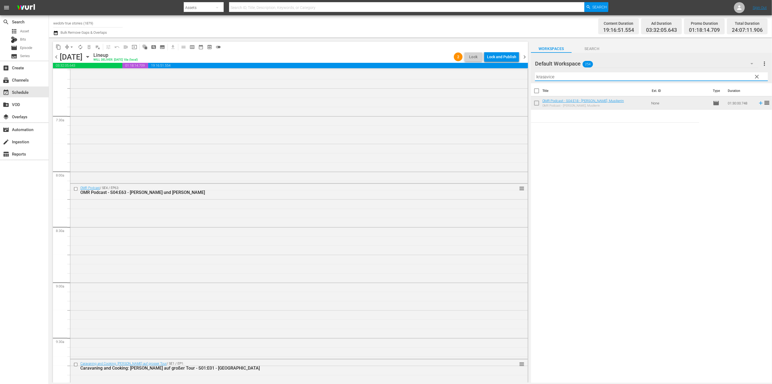
drag, startPoint x: 568, startPoint y: 75, endPoint x: 534, endPoint y: 76, distance: 34.0
click at [534, 76] on div "Default Workspace 254 Default more_vert clear Filter by Title krasavice" at bounding box center [651, 68] width 241 height 30
drag, startPoint x: 566, startPoint y: 75, endPoint x: 532, endPoint y: 75, distance: 34.5
click at [532, 75] on div "Default Workspace 254 Default more_vert clear Filter by Title wünsche" at bounding box center [651, 68] width 241 height 30
type input "wünsche"
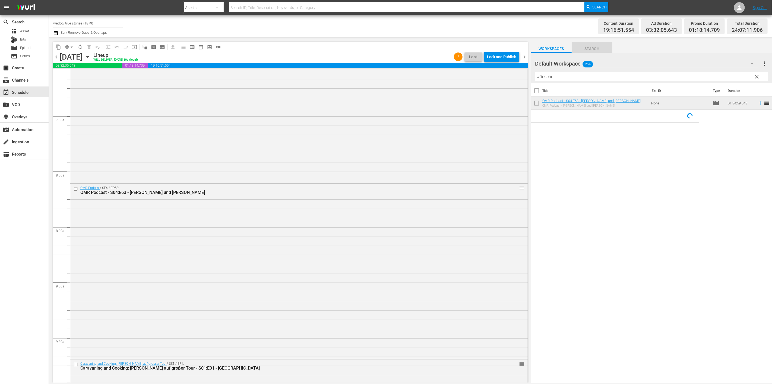
click at [587, 48] on span "Search" at bounding box center [592, 48] width 41 height 7
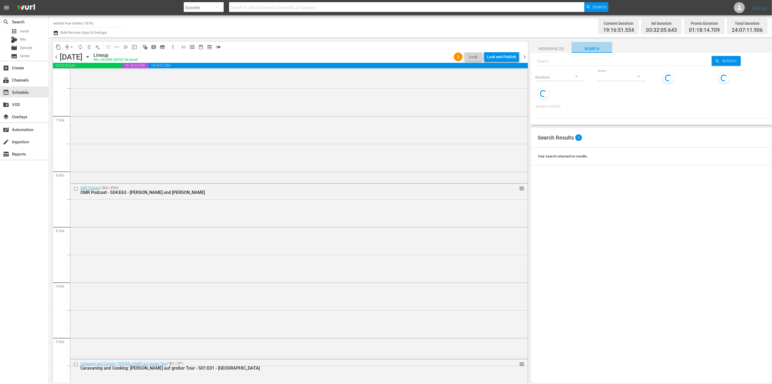
click at [588, 48] on span "Search" at bounding box center [592, 48] width 41 height 7
click at [569, 59] on input "text" at bounding box center [624, 61] width 177 height 13
type input "omr"
click at [546, 62] on input "text" at bounding box center [624, 61] width 177 height 13
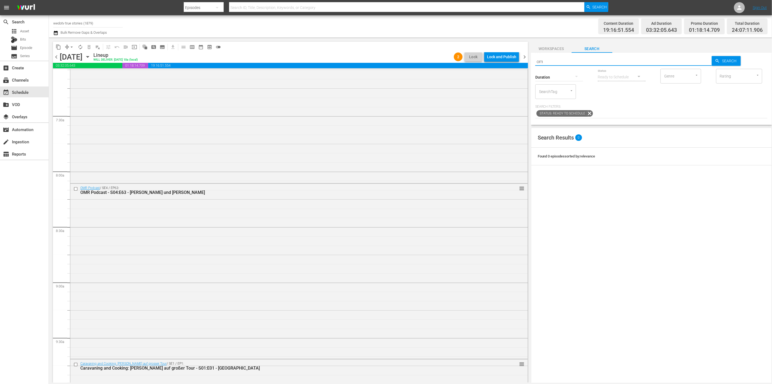
type input "omr"
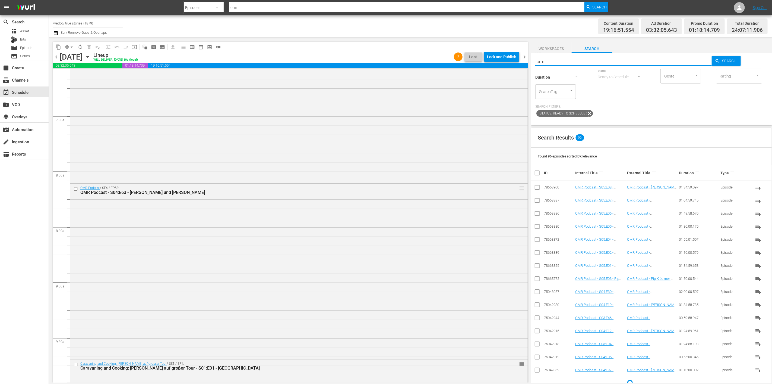
type input "omr"
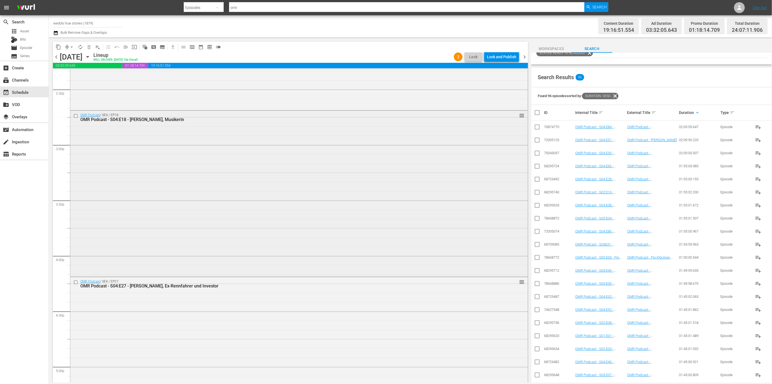
scroll to position [1569, 0]
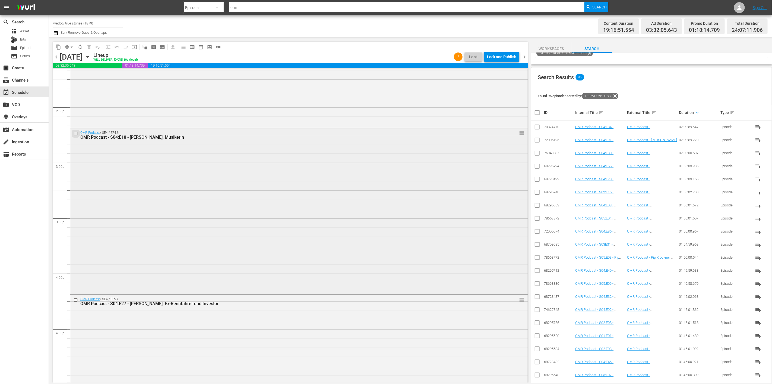
click at [75, 133] on input "checkbox" at bounding box center [77, 133] width 6 height 5
click at [86, 48] on span "delete_forever_outlined" at bounding box center [88, 46] width 5 height 5
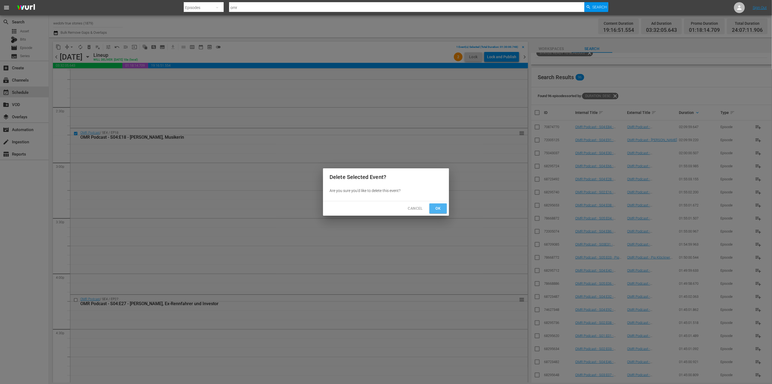
click at [431, 206] on button "Ok" at bounding box center [438, 208] width 17 height 10
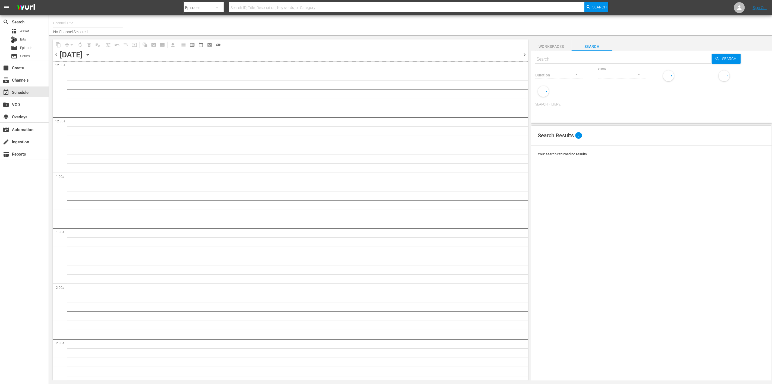
type input "wedotv true stories (1879)"
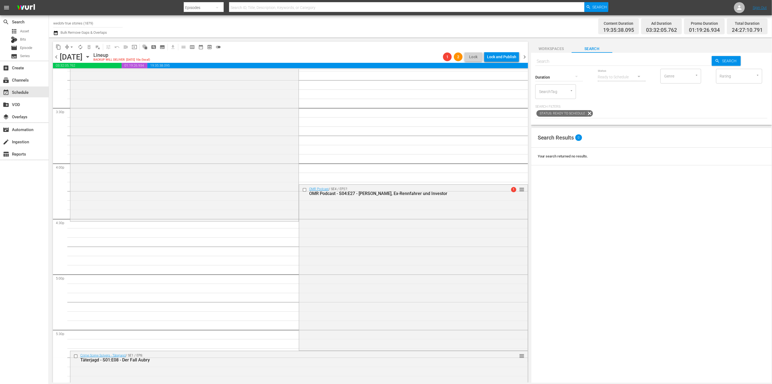
scroll to position [1690, 0]
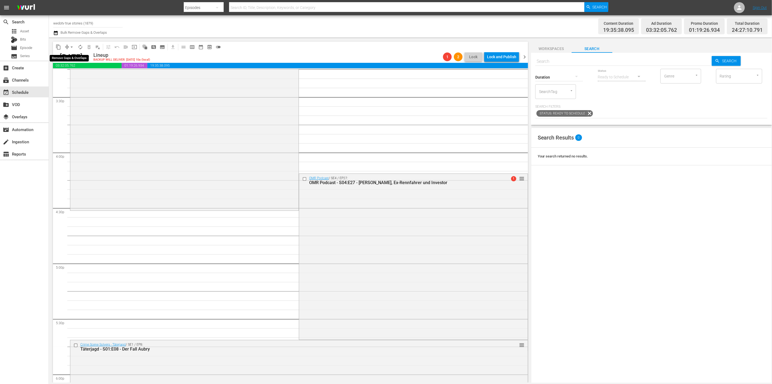
click at [72, 50] on button "arrow_drop_down" at bounding box center [71, 47] width 9 height 9
click at [71, 72] on li "Align to End of Previous Day" at bounding box center [71, 75] width 57 height 9
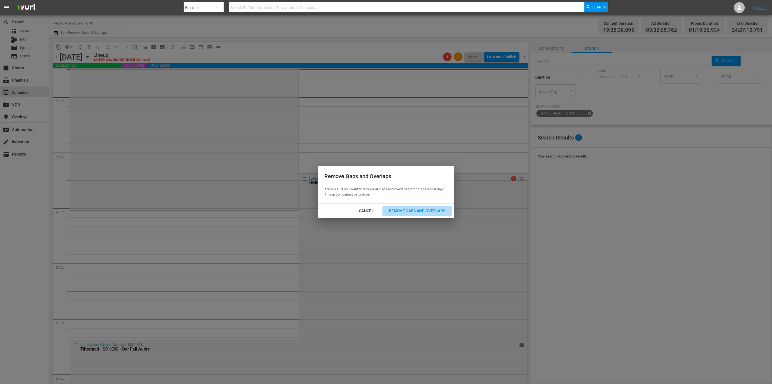
click at [411, 212] on div "Remove Gaps and Overlaps" at bounding box center [417, 210] width 65 height 7
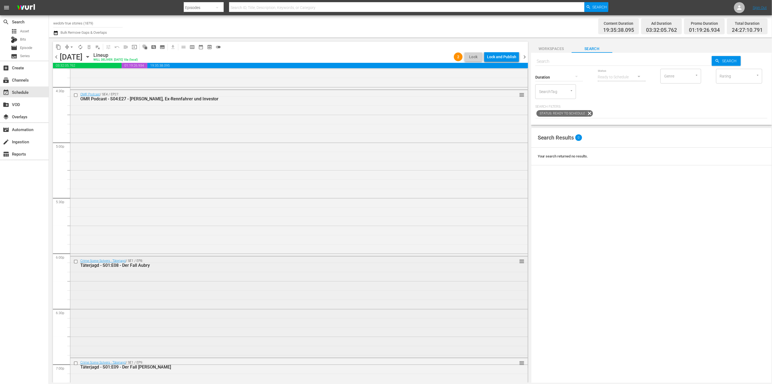
scroll to position [1871, 0]
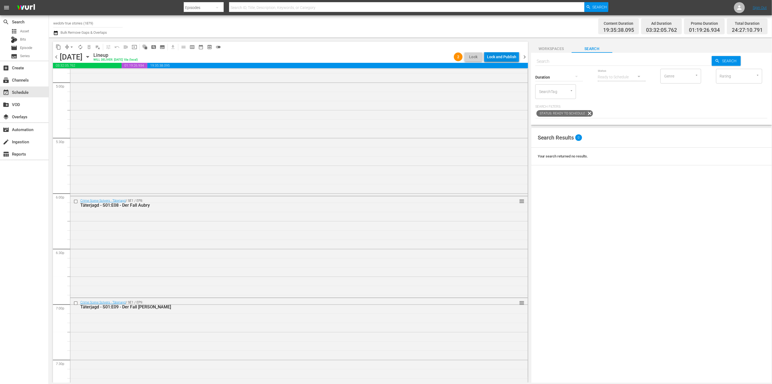
click at [504, 57] on div "Lock and Publish" at bounding box center [501, 57] width 29 height 10
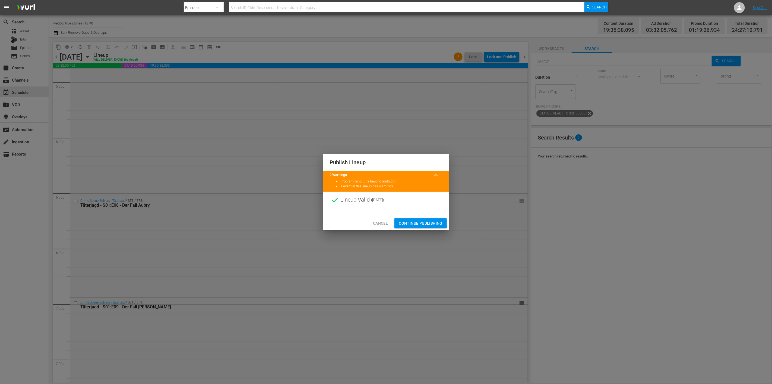
click at [410, 224] on span "Continue Publishing" at bounding box center [421, 223] width 44 height 7
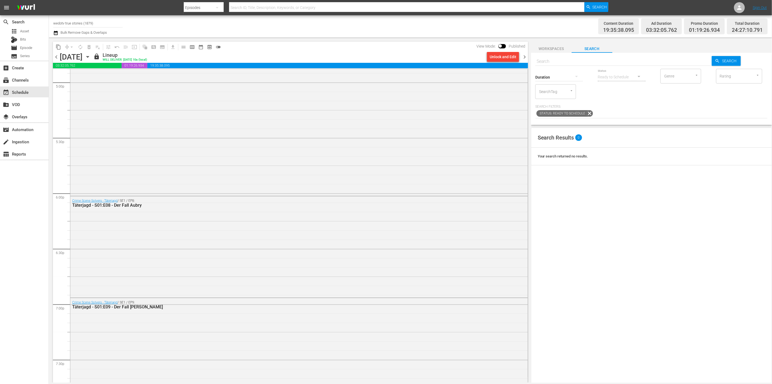
click at [523, 58] on span "chevron_right" at bounding box center [524, 57] width 7 height 7
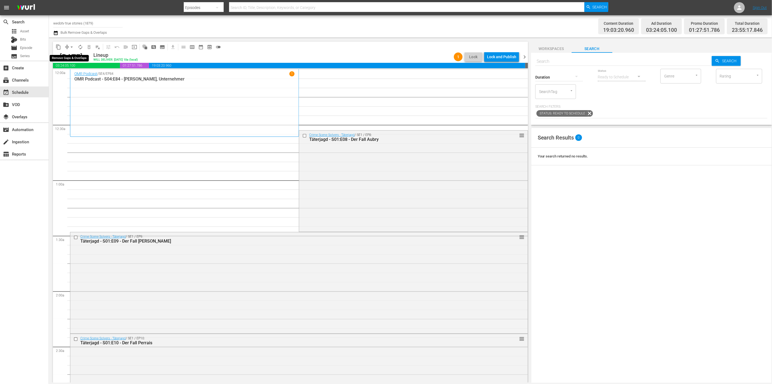
click at [68, 45] on button "arrow_drop_down" at bounding box center [71, 47] width 9 height 9
click at [85, 77] on li "Align to End of Previous Day" at bounding box center [71, 75] width 57 height 9
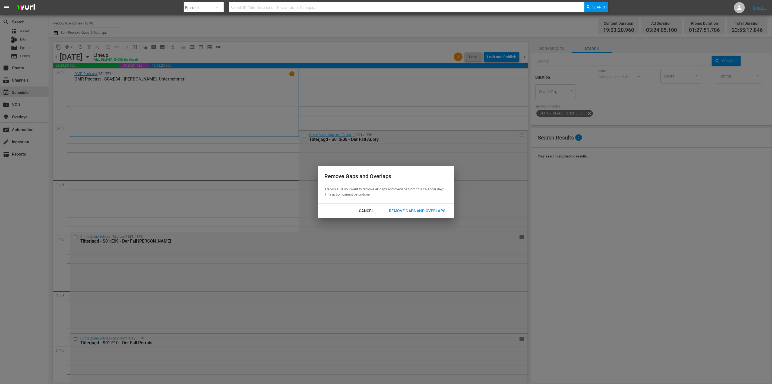
click at [398, 209] on div "Remove Gaps and Overlaps" at bounding box center [417, 210] width 65 height 7
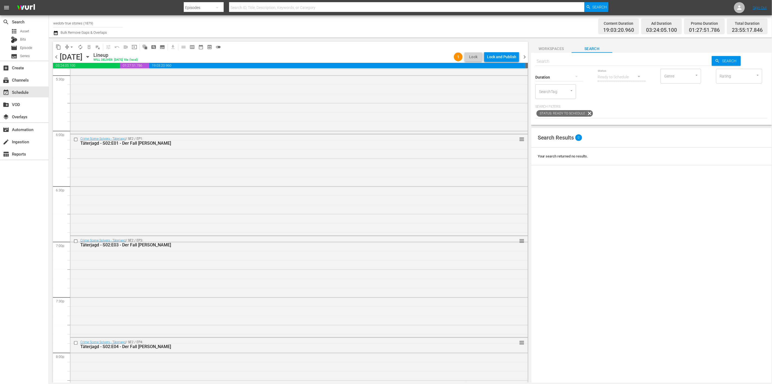
scroll to position [1962, 0]
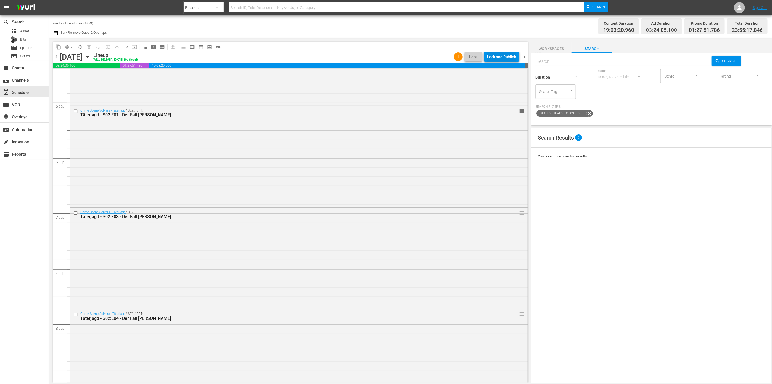
click at [496, 54] on div "Lock and Publish" at bounding box center [501, 57] width 29 height 10
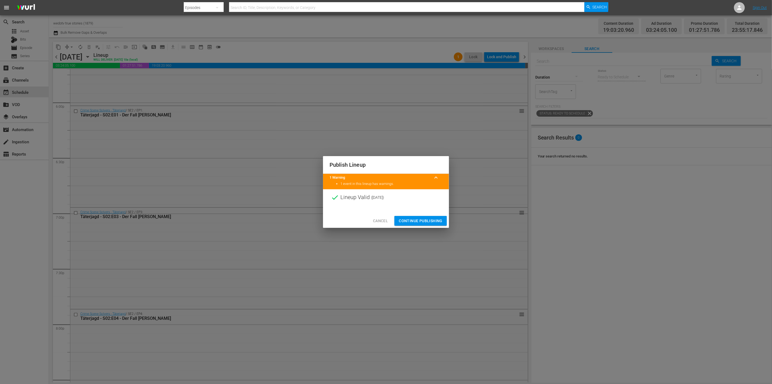
click at [414, 221] on span "Continue Publishing" at bounding box center [421, 220] width 44 height 7
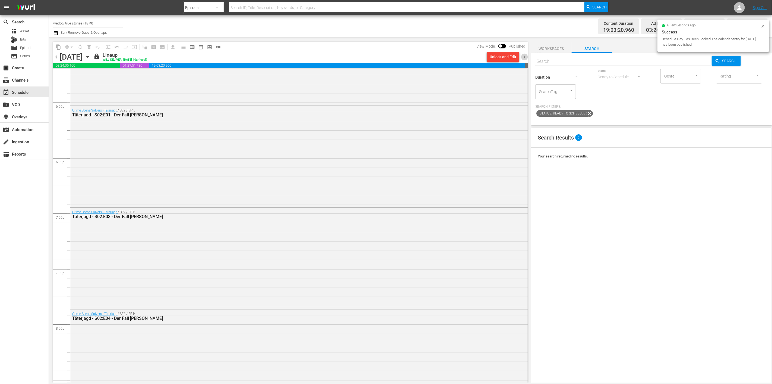
click at [522, 56] on span "chevron_right" at bounding box center [524, 57] width 7 height 7
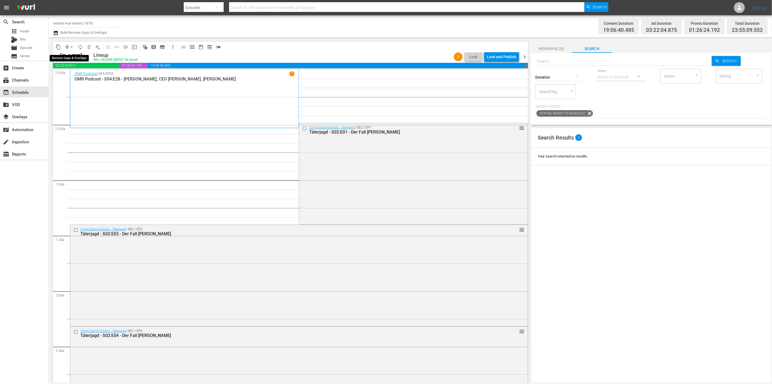
click at [71, 45] on span "arrow_drop_down" at bounding box center [71, 46] width 5 height 5
click at [79, 74] on li "Align to End of Previous Day" at bounding box center [71, 75] width 57 height 9
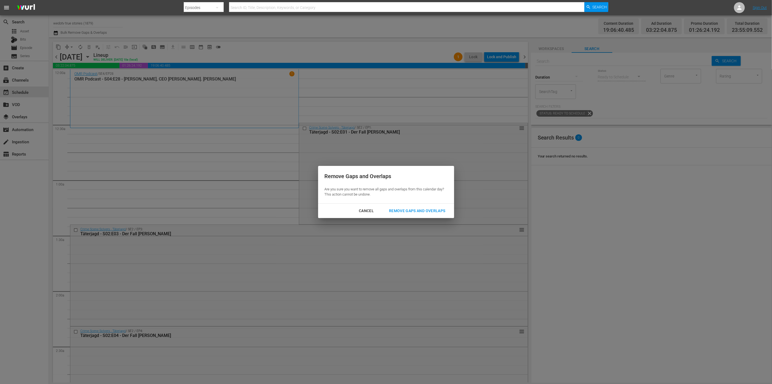
click at [408, 210] on div "Remove Gaps and Overlaps" at bounding box center [417, 210] width 65 height 7
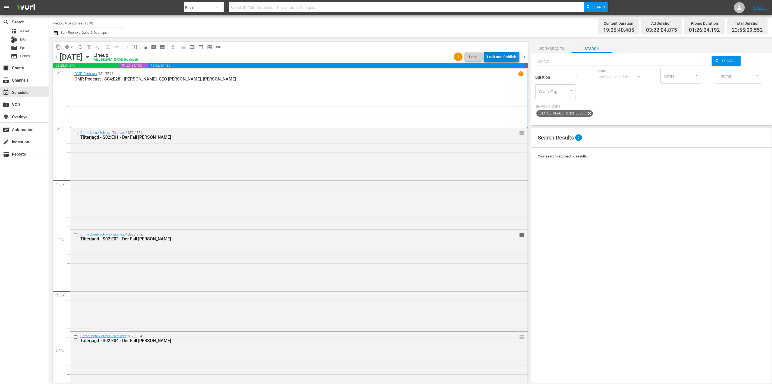
click at [491, 55] on div "Lock and Publish" at bounding box center [501, 57] width 29 height 10
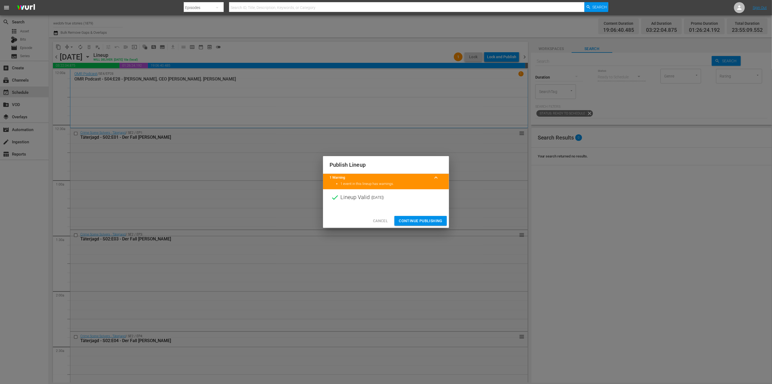
click at [410, 227] on div "Cancel Continue Publishing" at bounding box center [386, 220] width 126 height 14
click at [408, 221] on span "Continue Publishing" at bounding box center [421, 220] width 44 height 7
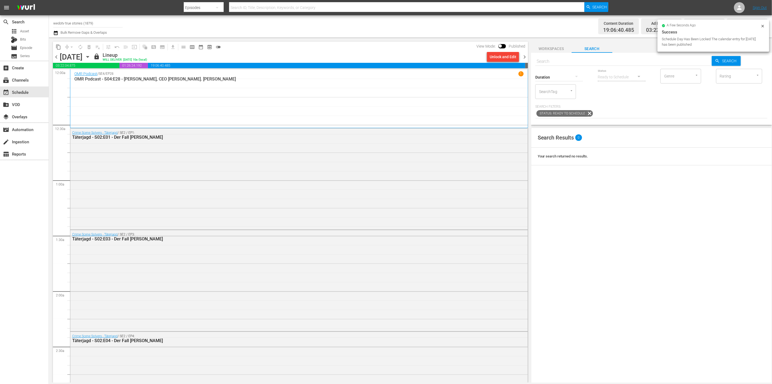
click at [524, 56] on span "chevron_right" at bounding box center [524, 57] width 7 height 7
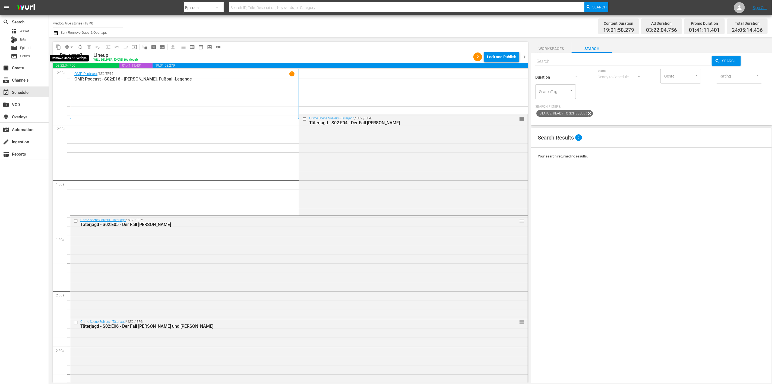
click at [67, 46] on span "compress" at bounding box center [66, 46] width 5 height 5
click at [68, 47] on button "arrow_drop_down" at bounding box center [71, 47] width 9 height 9
click at [81, 78] on li "Align to End of Previous Day" at bounding box center [71, 75] width 57 height 9
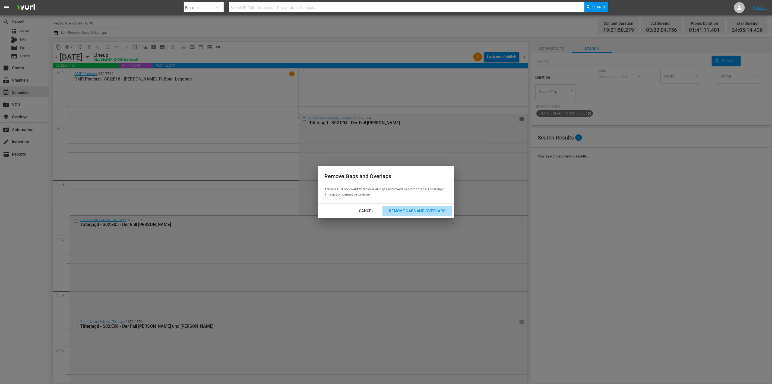
click at [394, 207] on div "Remove Gaps and Overlaps" at bounding box center [417, 210] width 65 height 7
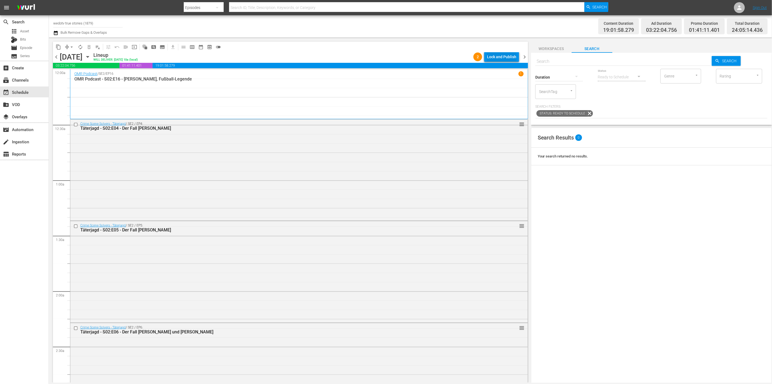
click at [503, 58] on div "Lock and Publish" at bounding box center [501, 57] width 29 height 10
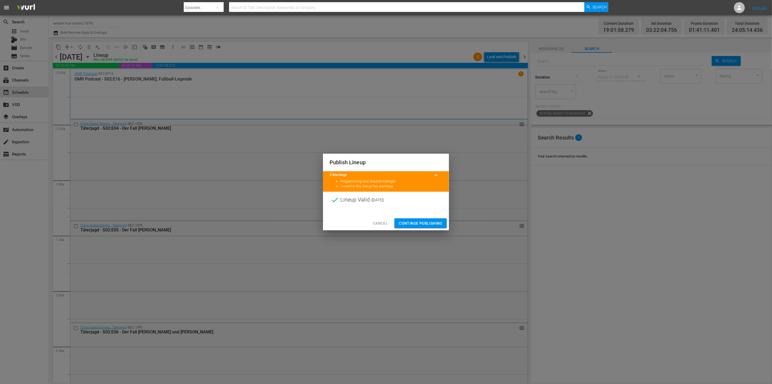
click at [426, 224] on span "Continue Publishing" at bounding box center [421, 223] width 44 height 7
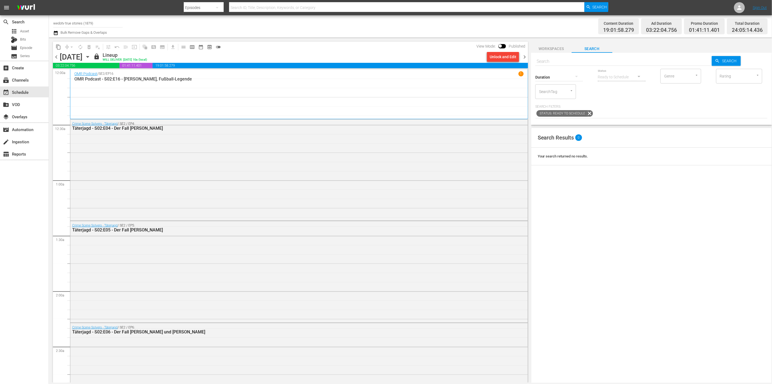
click at [526, 56] on span "chevron_right" at bounding box center [524, 57] width 7 height 7
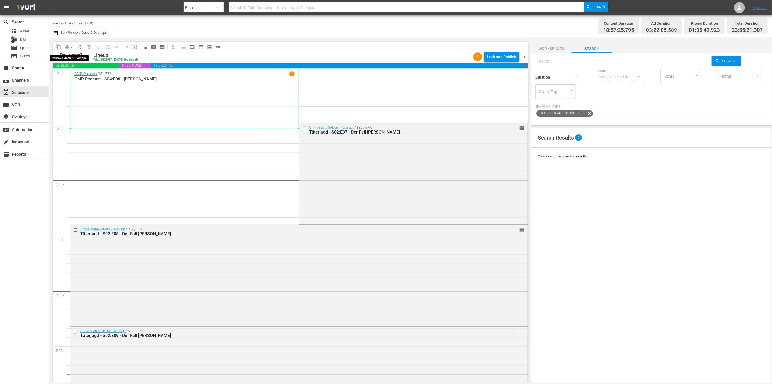
click at [68, 48] on button "arrow_drop_down" at bounding box center [71, 47] width 9 height 9
click at [77, 74] on li "Align to End of Previous Day" at bounding box center [71, 75] width 57 height 9
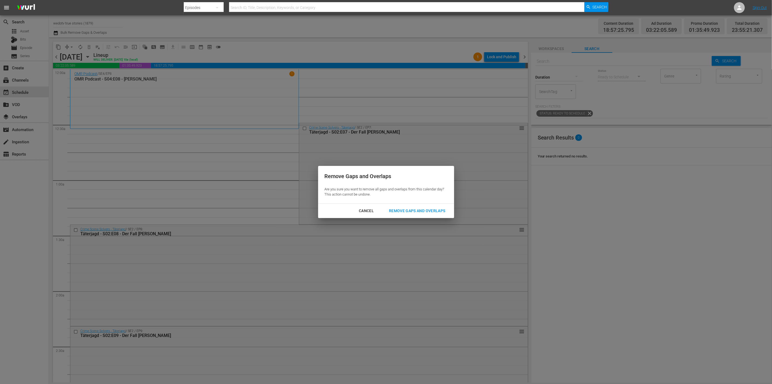
click at [412, 213] on div "Remove Gaps and Overlaps" at bounding box center [417, 210] width 65 height 7
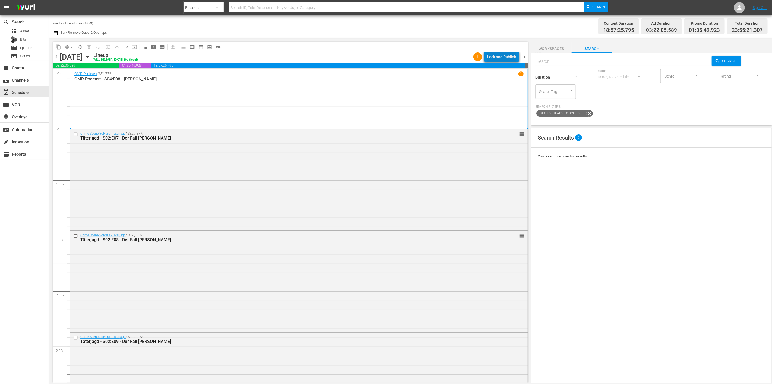
click at [505, 56] on div "Lock and Publish" at bounding box center [501, 57] width 29 height 10
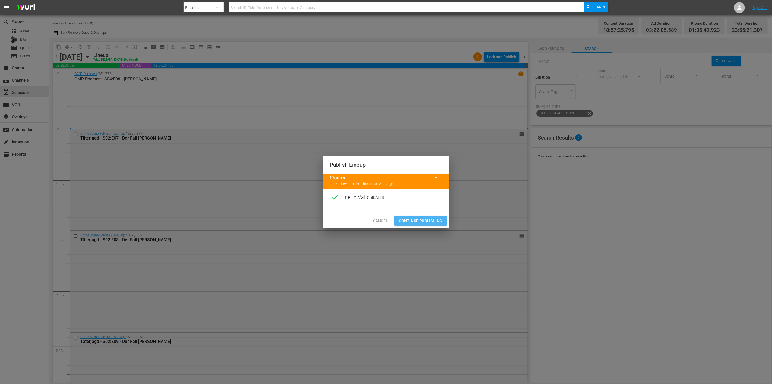
click at [407, 223] on span "Continue Publishing" at bounding box center [421, 220] width 44 height 7
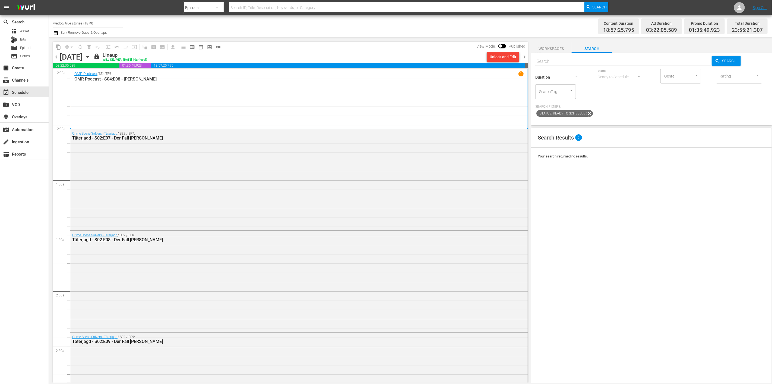
click at [525, 57] on span "chevron_right" at bounding box center [524, 57] width 7 height 7
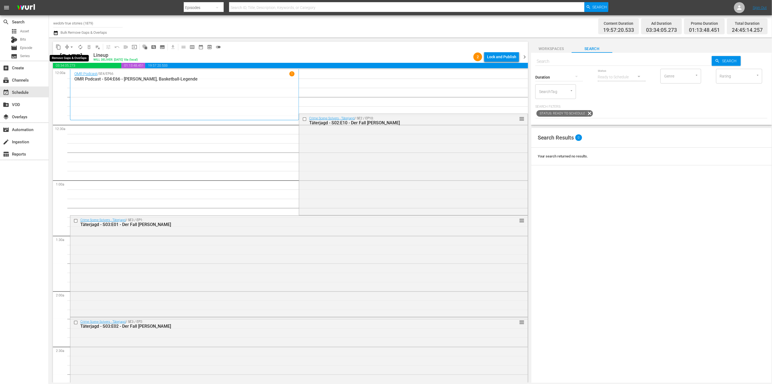
click at [71, 48] on span "arrow_drop_down" at bounding box center [71, 46] width 5 height 5
click at [80, 76] on li "Align to End of Previous Day" at bounding box center [71, 75] width 57 height 9
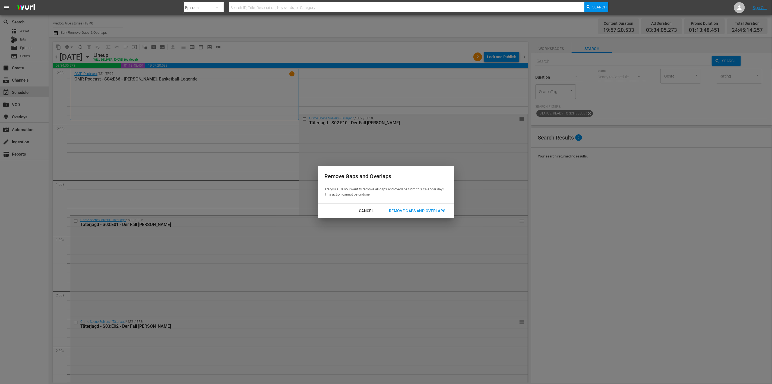
click at [411, 213] on div "Remove Gaps and Overlaps" at bounding box center [417, 210] width 65 height 7
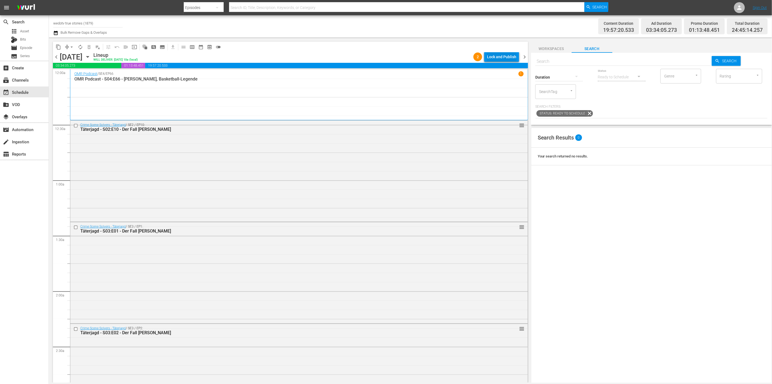
click at [496, 57] on div "Lock and Publish" at bounding box center [501, 57] width 29 height 10
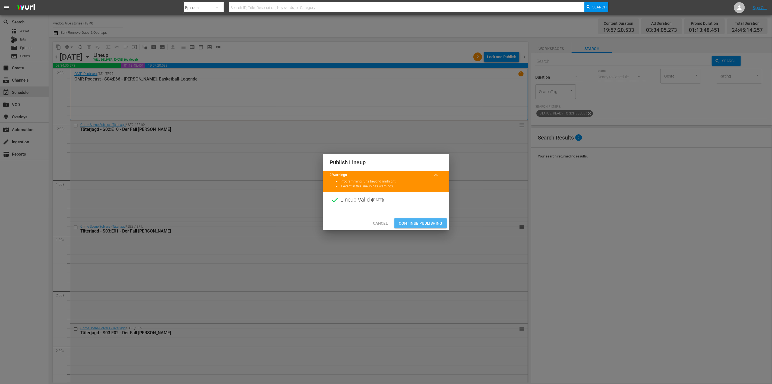
click at [426, 223] on span "Continue Publishing" at bounding box center [421, 223] width 44 height 7
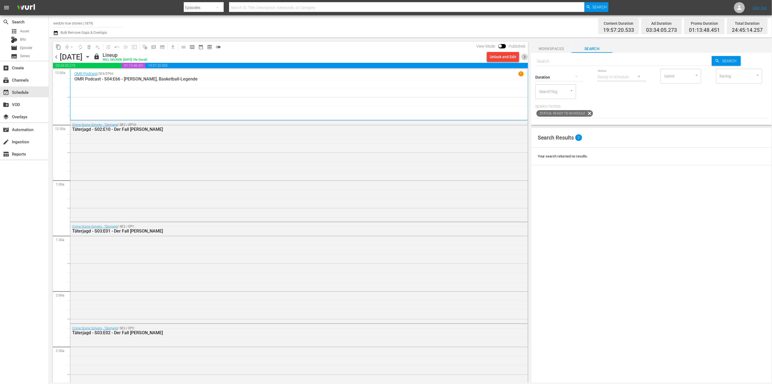
click at [525, 58] on span "chevron_right" at bounding box center [524, 57] width 7 height 7
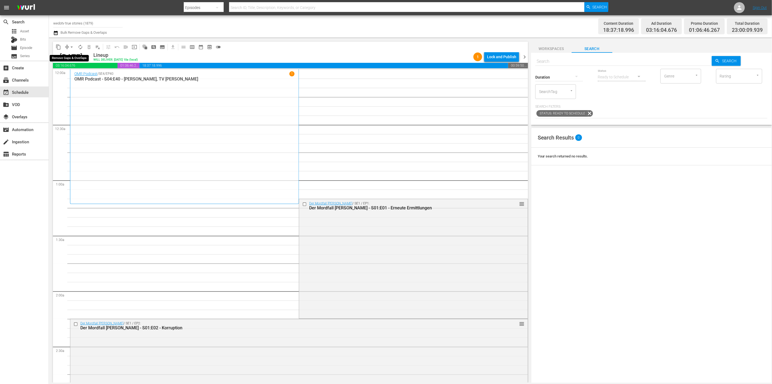
click at [68, 44] on button "arrow_drop_down" at bounding box center [71, 47] width 9 height 9
click at [80, 73] on li "Align to End of Previous Day" at bounding box center [71, 75] width 57 height 9
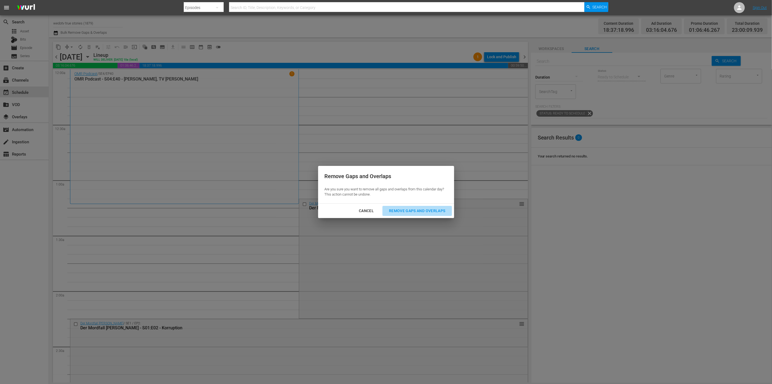
click at [425, 209] on div "Remove Gaps and Overlaps" at bounding box center [417, 210] width 65 height 7
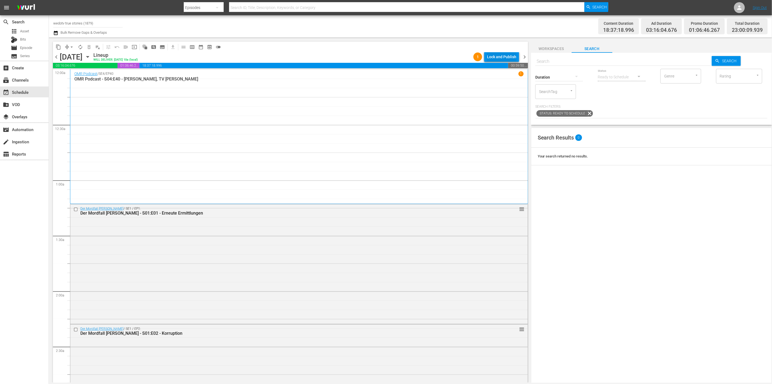
click at [498, 60] on div "Lock and Publish" at bounding box center [501, 57] width 29 height 10
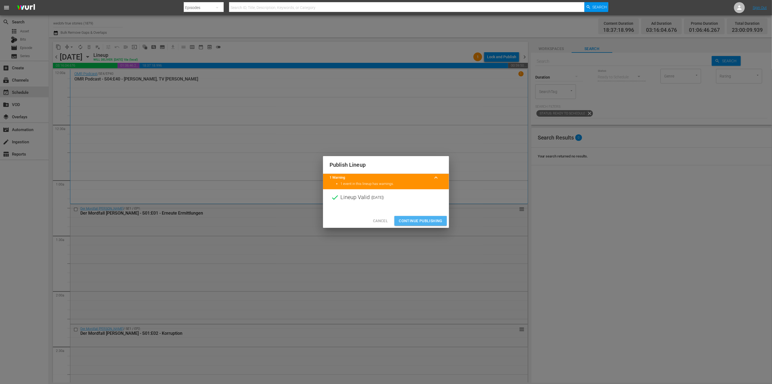
click at [405, 217] on span "Continue Publishing" at bounding box center [421, 220] width 44 height 7
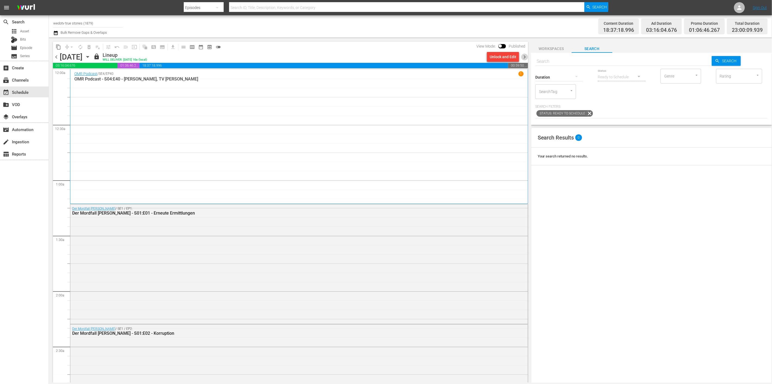
click at [527, 56] on span "chevron_right" at bounding box center [524, 57] width 7 height 7
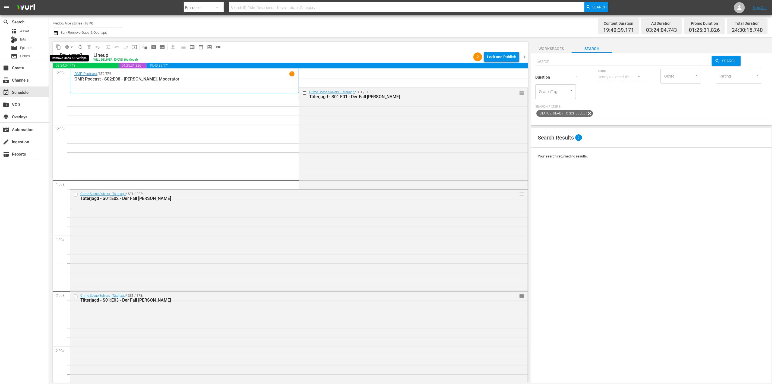
click at [69, 45] on span "arrow_drop_down" at bounding box center [71, 46] width 5 height 5
click at [73, 78] on li "Align to End of Previous Day" at bounding box center [71, 75] width 57 height 9
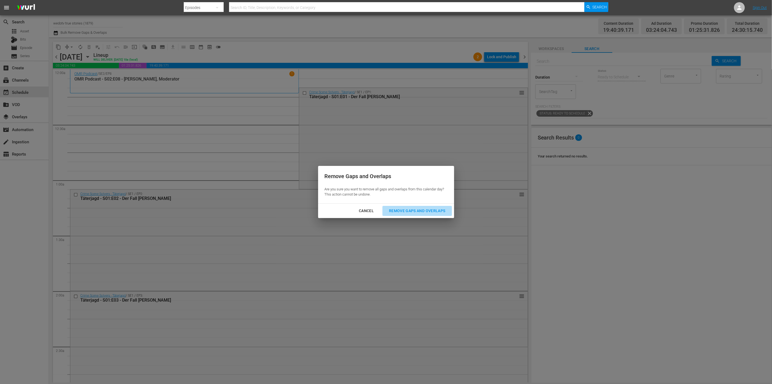
click at [431, 209] on div "Remove Gaps and Overlaps" at bounding box center [417, 210] width 65 height 7
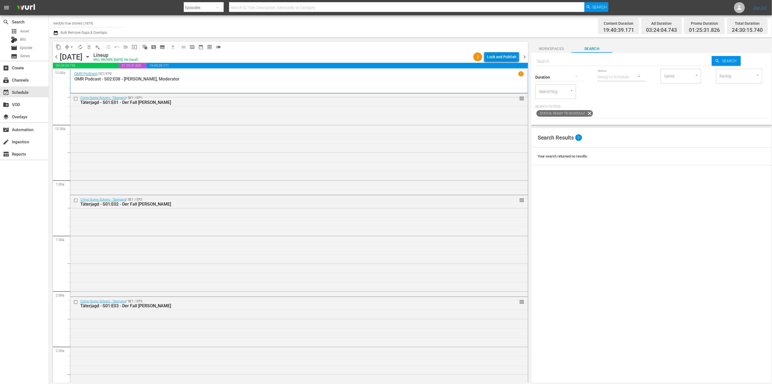
click at [511, 58] on div "Lock and Publish" at bounding box center [501, 57] width 29 height 10
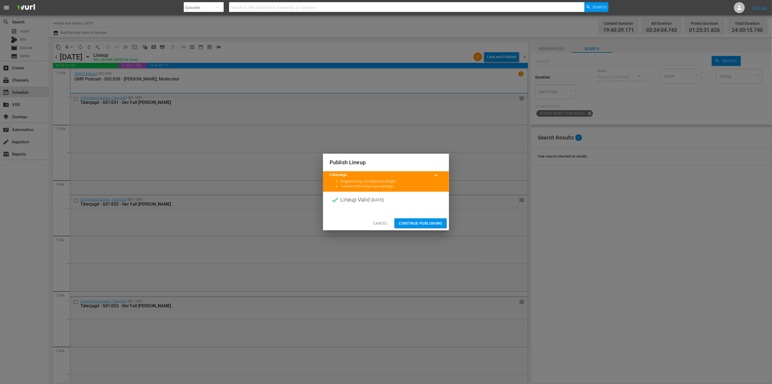
click at [433, 221] on span "Continue Publishing" at bounding box center [421, 223] width 44 height 7
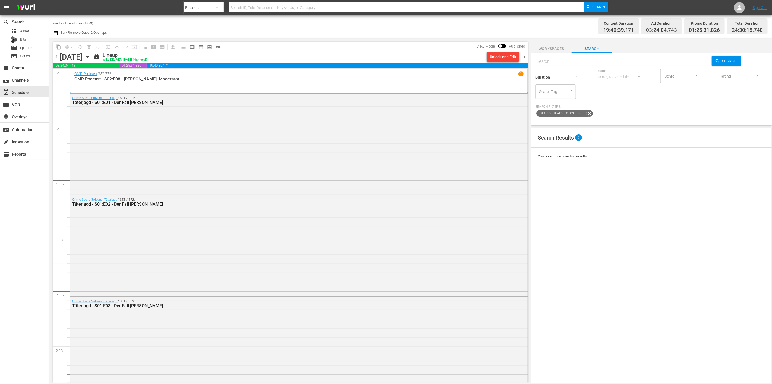
click at [522, 54] on span "chevron_right" at bounding box center [524, 57] width 7 height 7
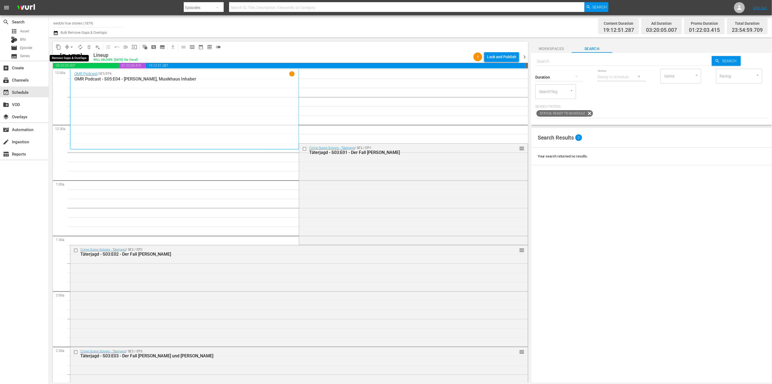
click at [68, 47] on button "arrow_drop_down" at bounding box center [71, 47] width 9 height 9
click at [77, 77] on li "Align to End of Previous Day" at bounding box center [71, 75] width 57 height 9
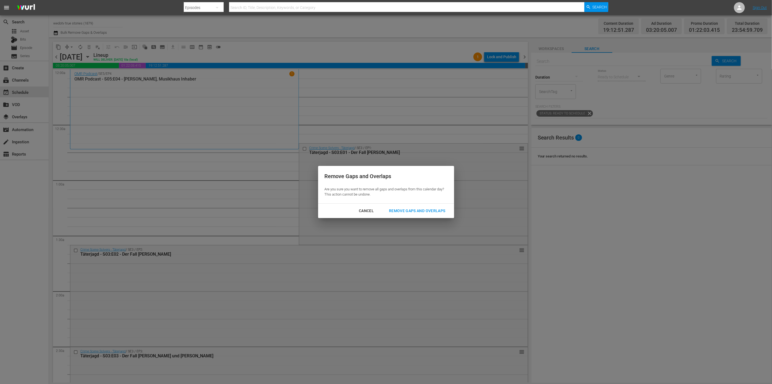
click at [414, 213] on div "Remove Gaps and Overlaps" at bounding box center [417, 210] width 65 height 7
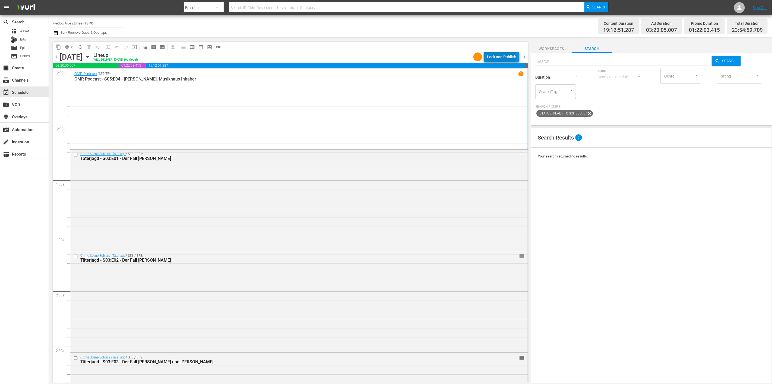
click at [503, 55] on div "Lock and Publish" at bounding box center [501, 57] width 29 height 10
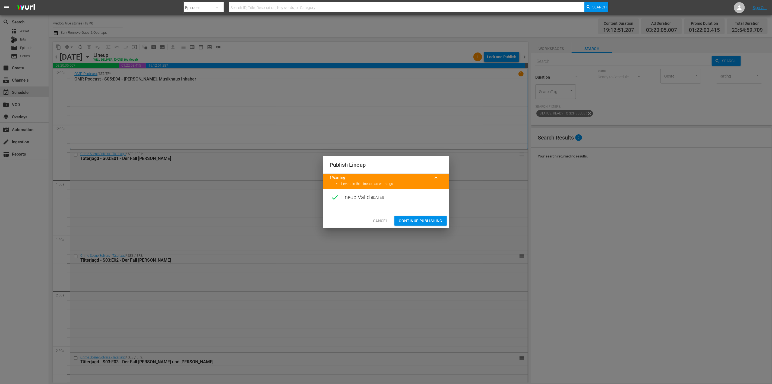
click at [425, 221] on span "Continue Publishing" at bounding box center [421, 220] width 44 height 7
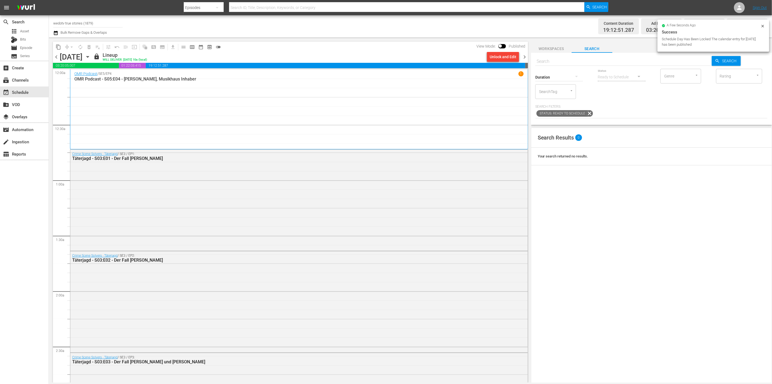
click at [525, 55] on span "chevron_right" at bounding box center [524, 57] width 7 height 7
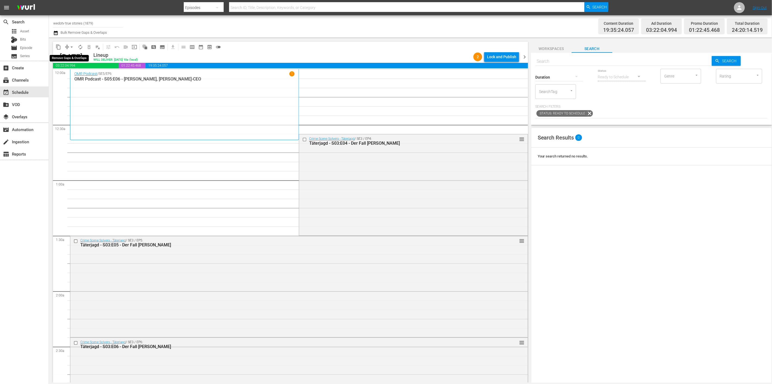
click at [67, 43] on button "compress" at bounding box center [67, 47] width 9 height 9
click at [69, 45] on span "arrow_drop_down" at bounding box center [71, 46] width 5 height 5
click at [80, 75] on li "Align to End of Previous Day" at bounding box center [71, 75] width 57 height 9
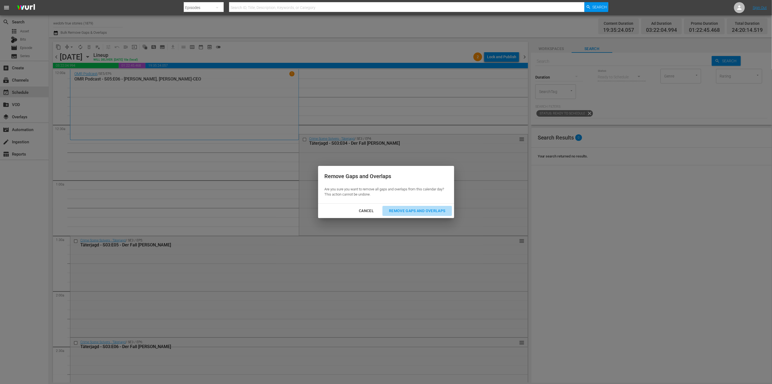
click at [425, 210] on div "Remove Gaps and Overlaps" at bounding box center [417, 210] width 65 height 7
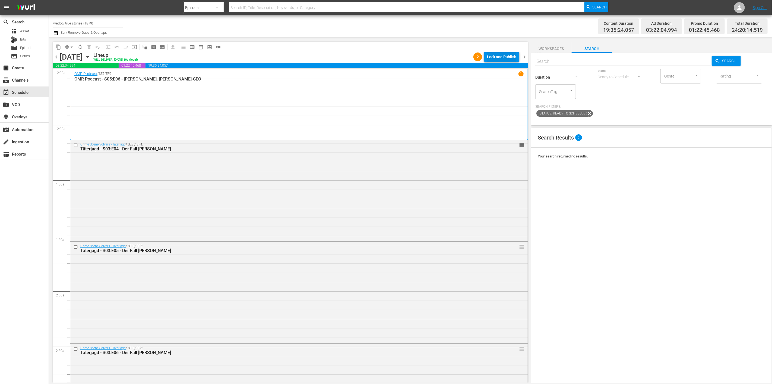
click at [509, 55] on div "Lock and Publish" at bounding box center [501, 57] width 29 height 10
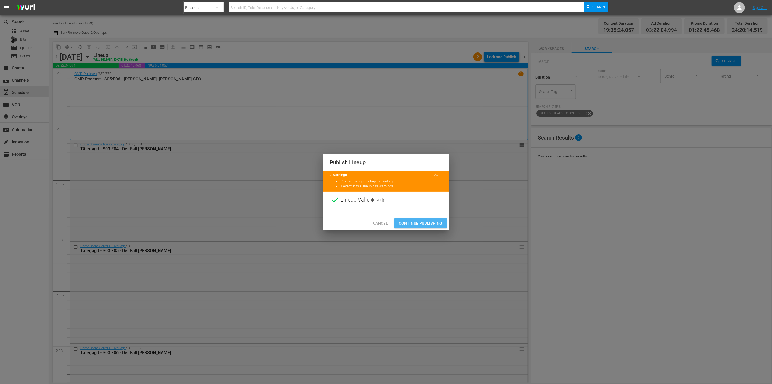
click at [412, 223] on span "Continue Publishing" at bounding box center [421, 223] width 44 height 7
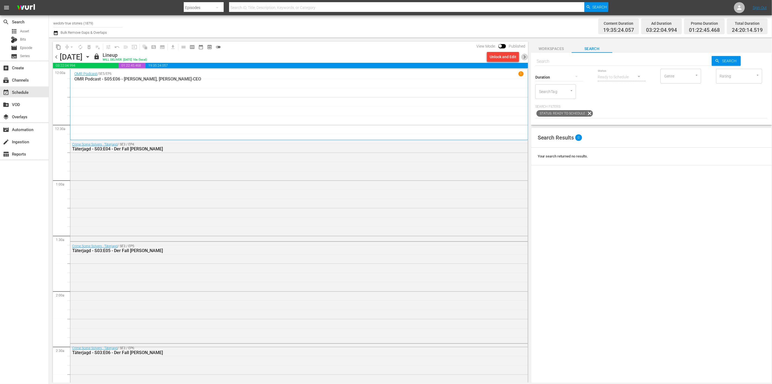
click at [524, 56] on span "chevron_right" at bounding box center [524, 57] width 7 height 7
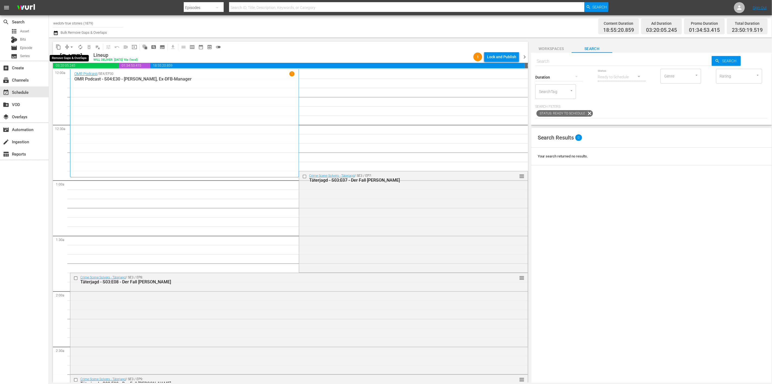
click at [68, 47] on button "arrow_drop_down" at bounding box center [71, 47] width 9 height 9
click at [76, 73] on li "Align to End of Previous Day" at bounding box center [71, 75] width 57 height 9
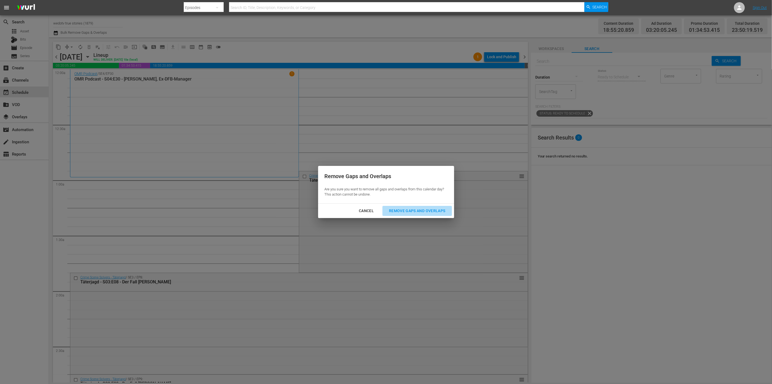
click at [410, 208] on div "Remove Gaps and Overlaps" at bounding box center [417, 210] width 65 height 7
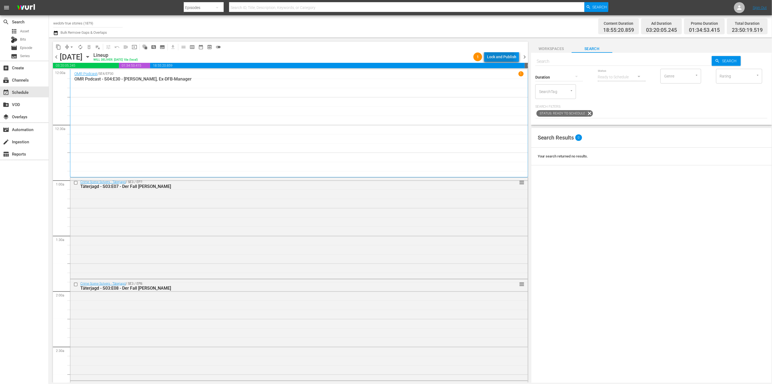
click at [495, 54] on div "Lock and Publish" at bounding box center [501, 57] width 29 height 10
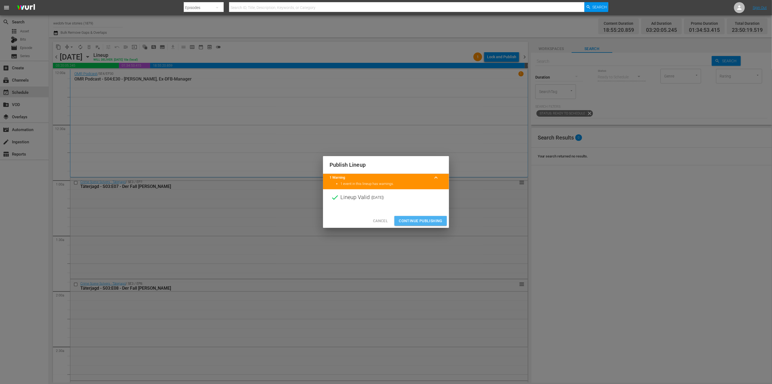
click at [407, 217] on span "Continue Publishing" at bounding box center [421, 220] width 44 height 7
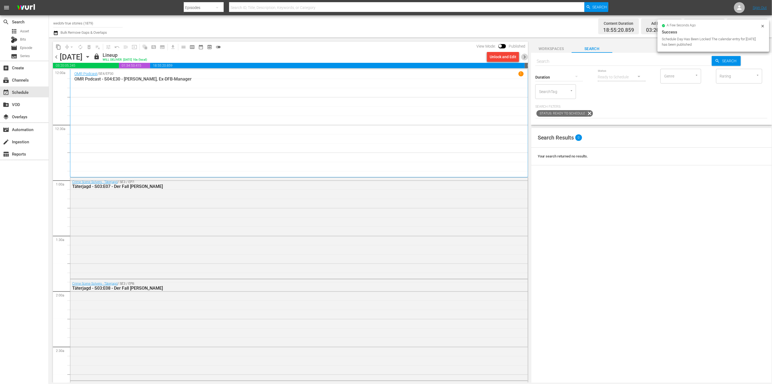
click at [523, 56] on span "chevron_right" at bounding box center [524, 57] width 7 height 7
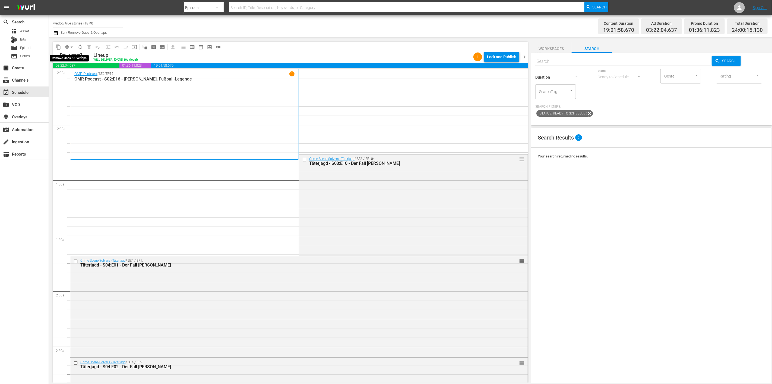
click at [71, 46] on span "arrow_drop_down" at bounding box center [71, 46] width 5 height 5
click at [76, 71] on li "Align to End of Previous Day" at bounding box center [71, 75] width 57 height 9
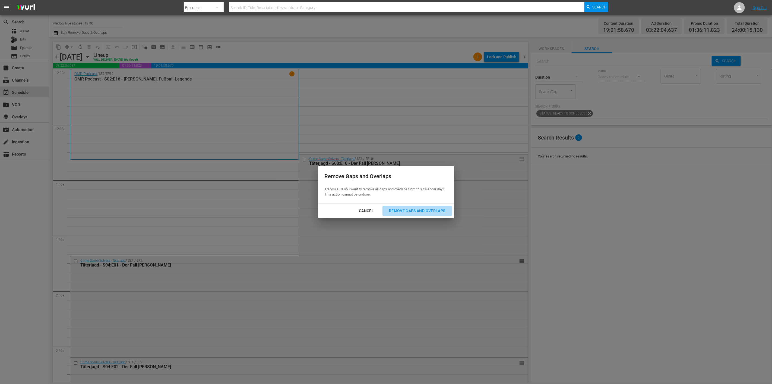
click at [405, 207] on button "Remove Gaps and Overlaps" at bounding box center [417, 211] width 69 height 10
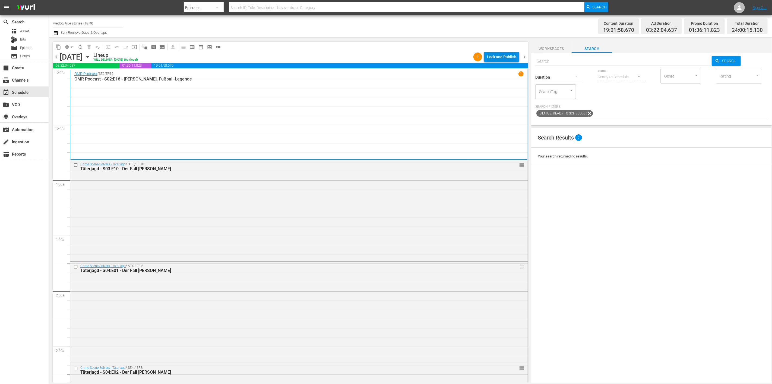
click at [503, 55] on div "Lock and Publish" at bounding box center [501, 57] width 29 height 10
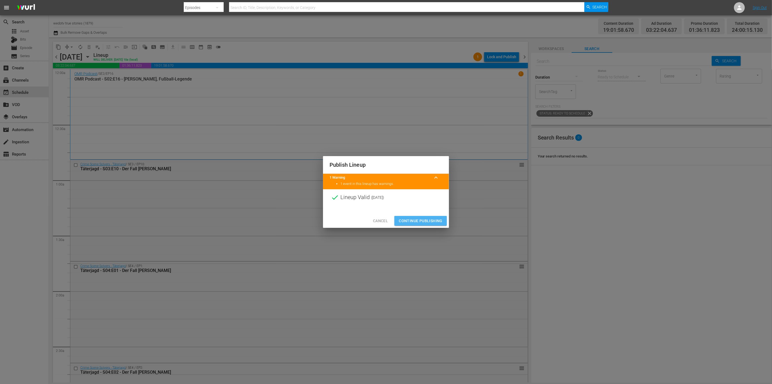
click at [412, 217] on span "Continue Publishing" at bounding box center [421, 220] width 44 height 7
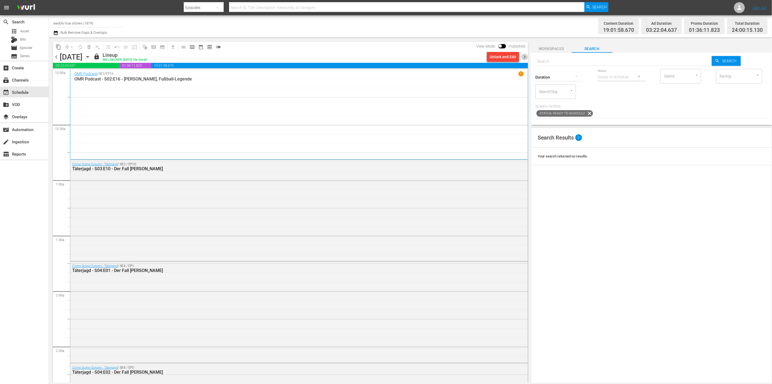
click at [526, 56] on span "chevron_right" at bounding box center [524, 57] width 7 height 7
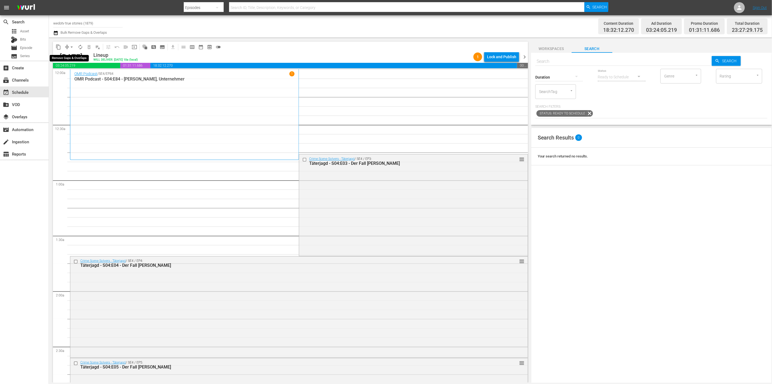
click at [72, 46] on span "arrow_drop_down" at bounding box center [71, 46] width 5 height 5
click at [73, 78] on li "Align to End of Previous Day" at bounding box center [71, 75] width 57 height 9
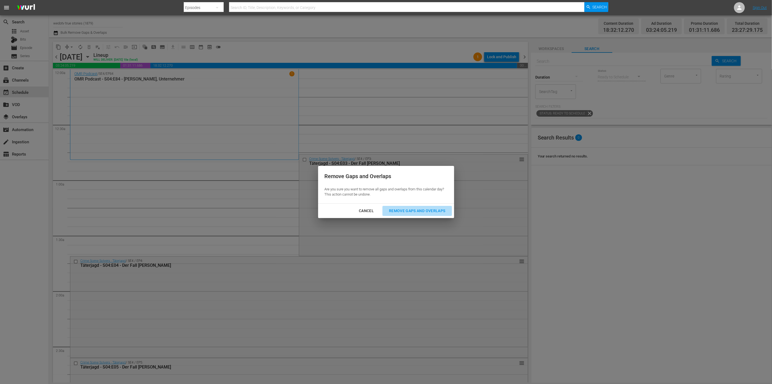
click at [422, 212] on div "Remove Gaps and Overlaps" at bounding box center [417, 210] width 65 height 7
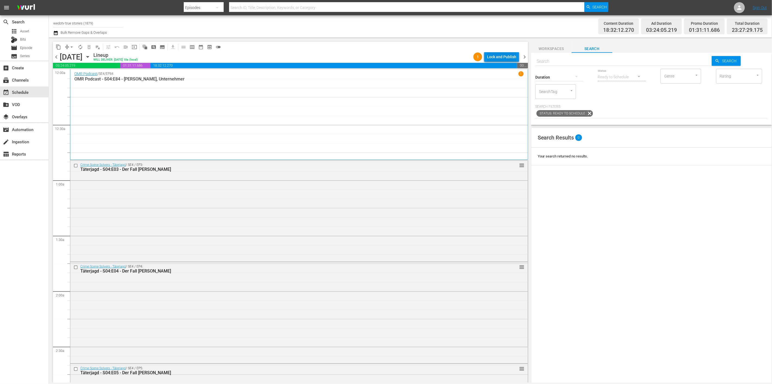
click at [503, 57] on div "Lock and Publish" at bounding box center [501, 57] width 29 height 10
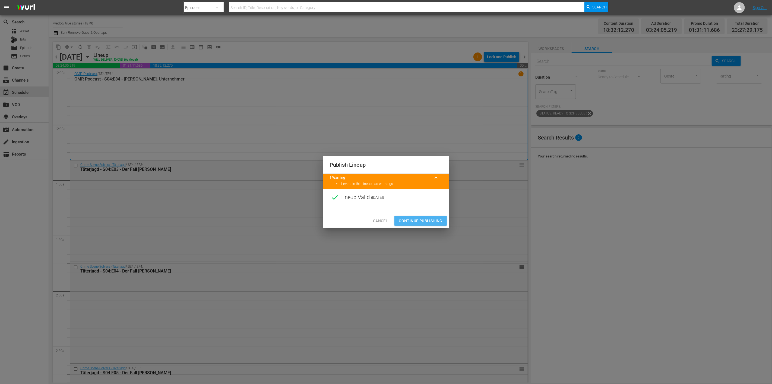
click at [404, 220] on span "Continue Publishing" at bounding box center [421, 220] width 44 height 7
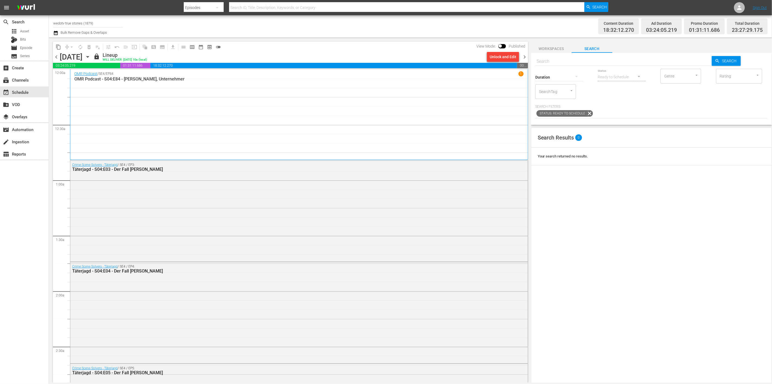
click at [525, 57] on span "chevron_right" at bounding box center [524, 57] width 7 height 7
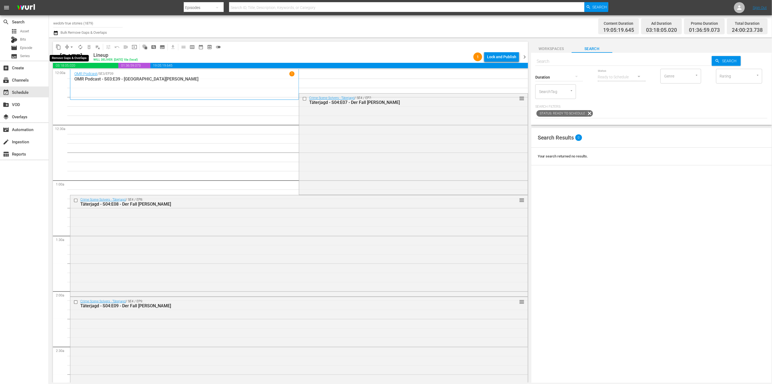
click at [71, 45] on span "arrow_drop_down" at bounding box center [71, 46] width 5 height 5
click at [79, 74] on li "Align to End of Previous Day" at bounding box center [71, 75] width 57 height 9
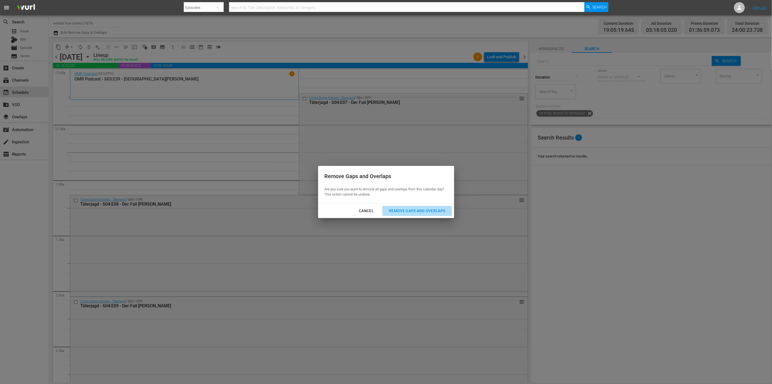
drag, startPoint x: 400, startPoint y: 211, endPoint x: 389, endPoint y: 200, distance: 15.0
click at [400, 212] on div "Remove Gaps and Overlaps" at bounding box center [417, 210] width 65 height 7
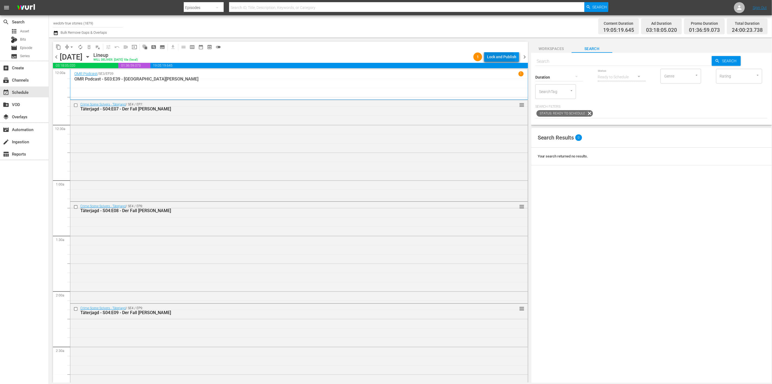
click at [498, 59] on div "Lock and Publish" at bounding box center [501, 57] width 29 height 10
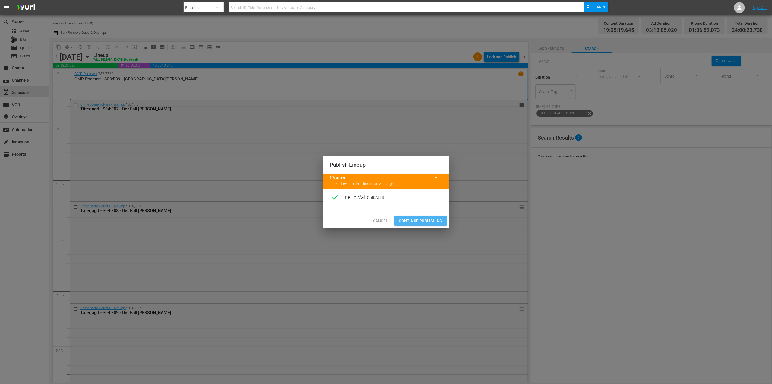
click at [419, 221] on span "Continue Publishing" at bounding box center [421, 220] width 44 height 7
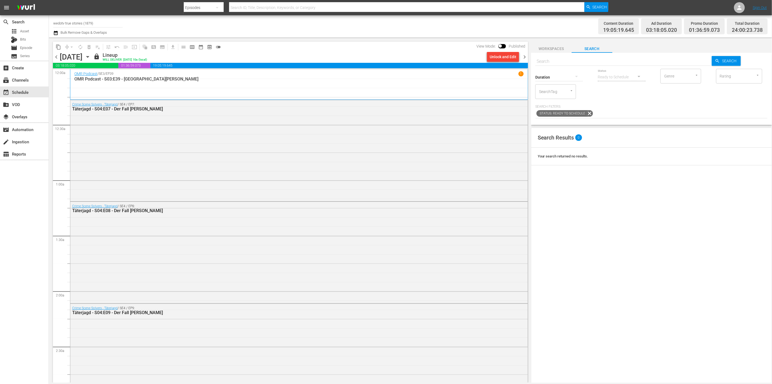
click at [401, 30] on div "Channel Title wedotv true stories (1879) Bulk Remove Gaps & Overlaps" at bounding box center [248, 27] width 390 height 20
click at [370, 23] on div "Channel Title wedotv true stories (1879) Bulk Remove Gaps & Overlaps" at bounding box center [248, 27] width 390 height 20
